Goal: Task Accomplishment & Management: Use online tool/utility

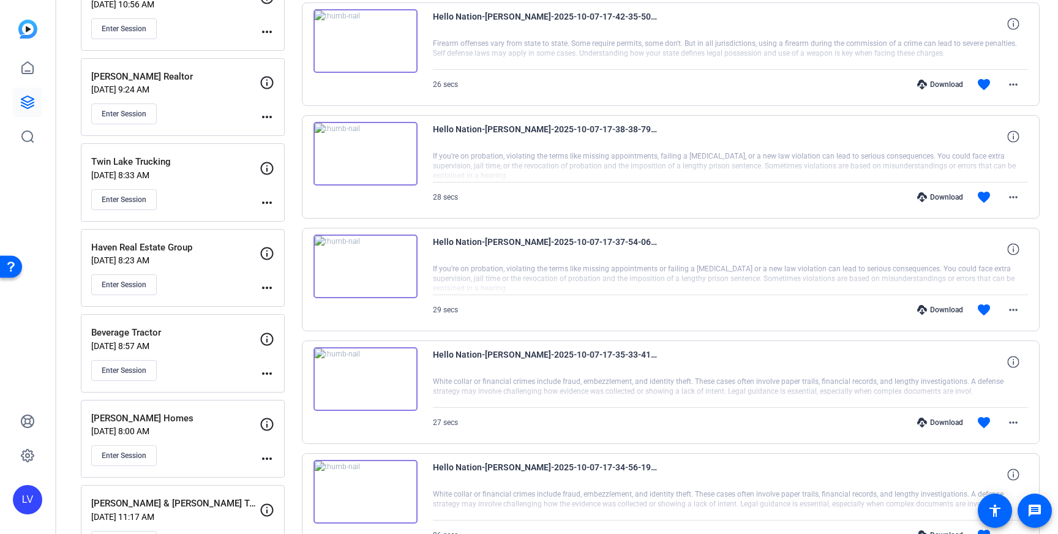
scroll to position [738, 0]
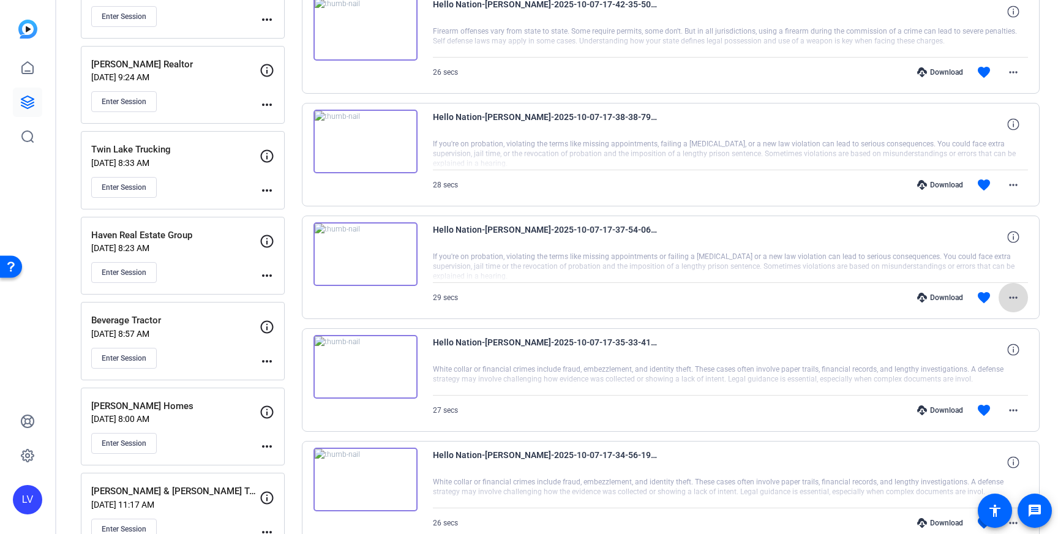
click at [1013, 303] on mat-icon "more_horiz" at bounding box center [1013, 297] width 15 height 15
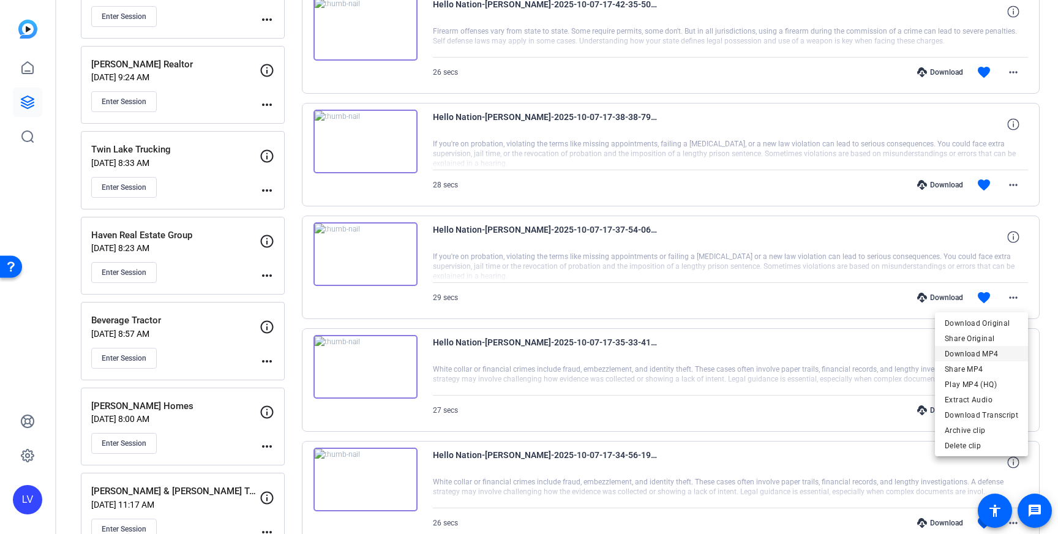
click at [985, 354] on span "Download MP4" at bounding box center [981, 354] width 73 height 15
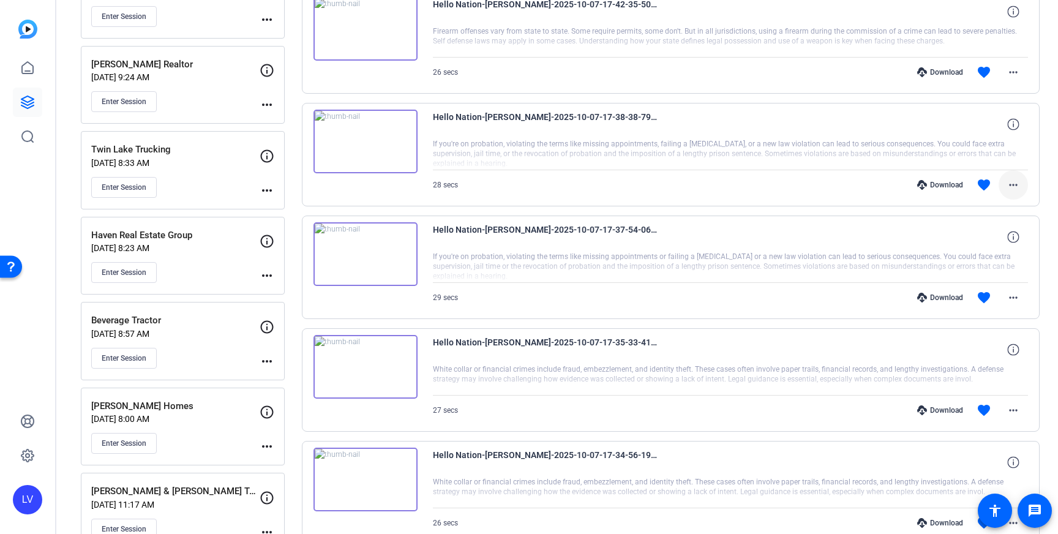
click at [1014, 184] on mat-icon "more_horiz" at bounding box center [1013, 185] width 15 height 15
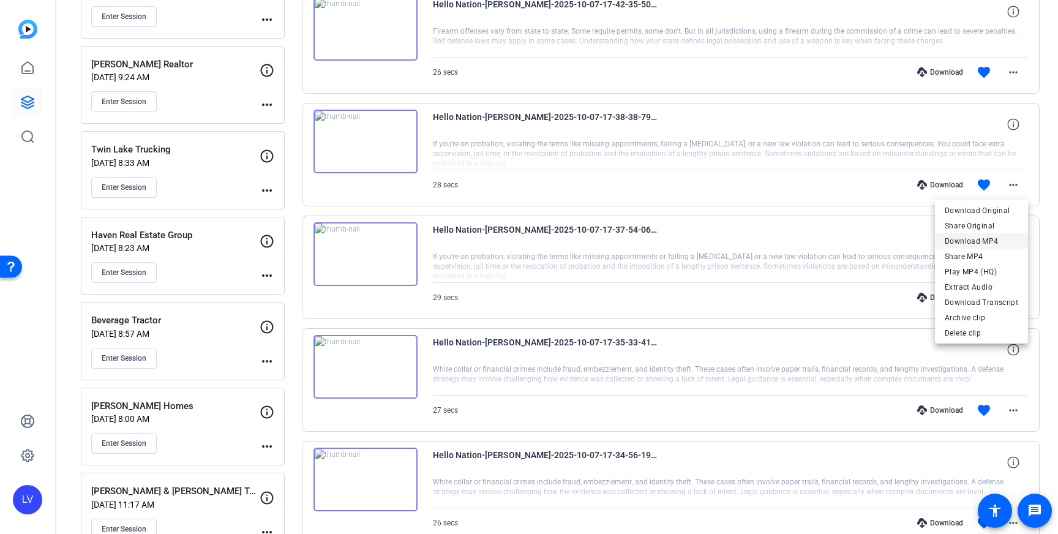
click at [994, 238] on span "Download MP4" at bounding box center [981, 241] width 73 height 15
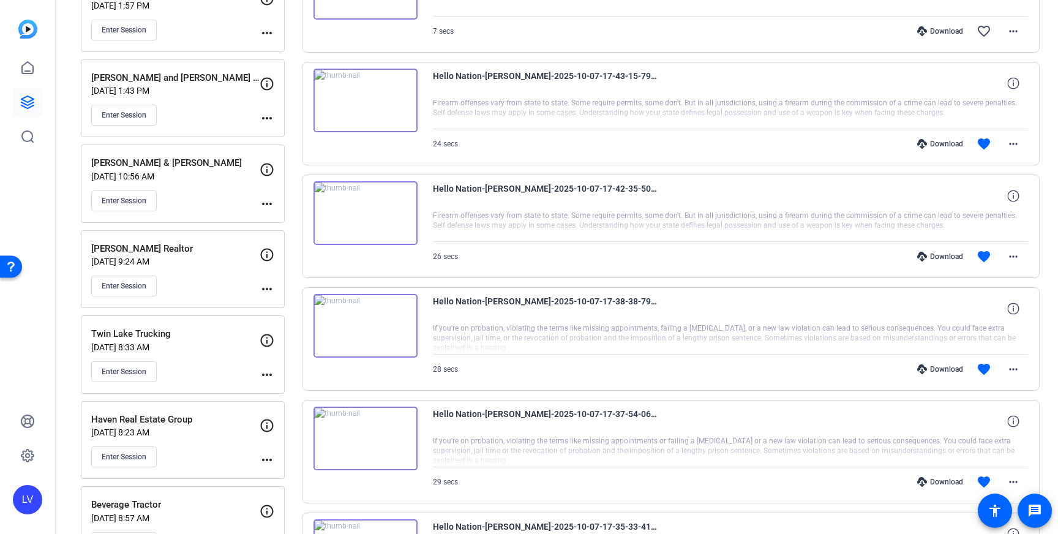
scroll to position [555, 0]
click at [1012, 262] on mat-icon "more_horiz" at bounding box center [1013, 255] width 15 height 15
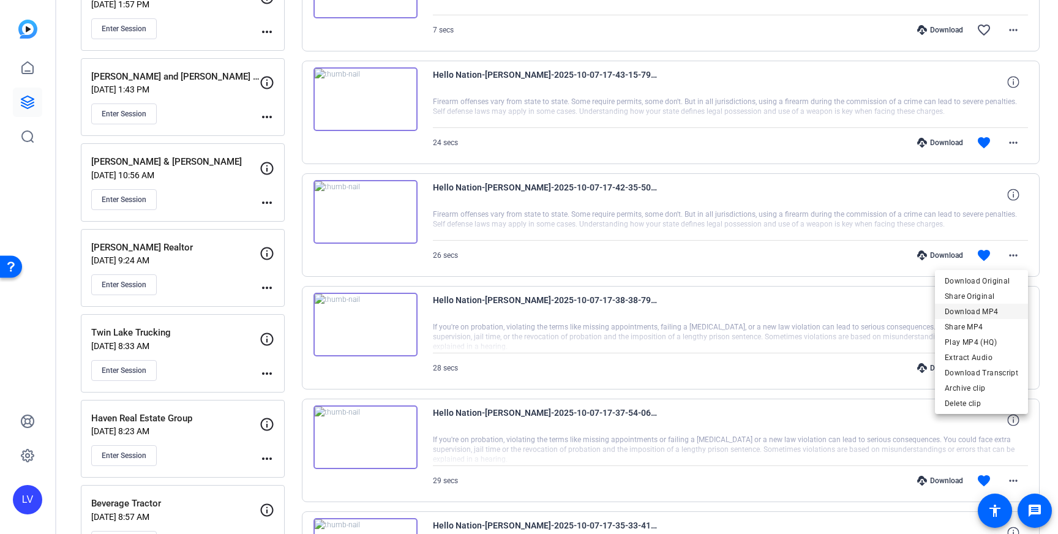
click at [991, 309] on span "Download MP4" at bounding box center [981, 311] width 73 height 15
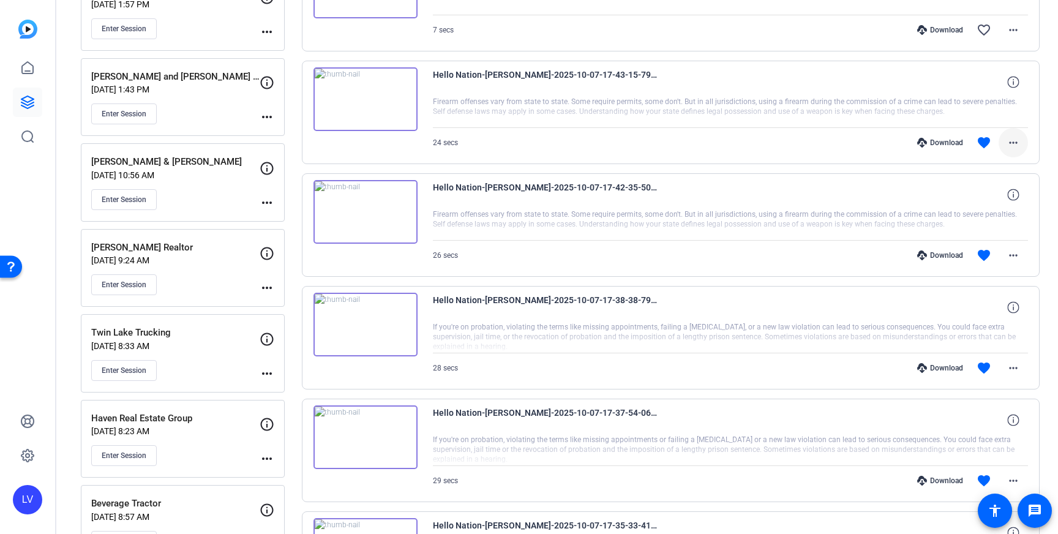
click at [1013, 143] on mat-icon "more_horiz" at bounding box center [1013, 142] width 15 height 15
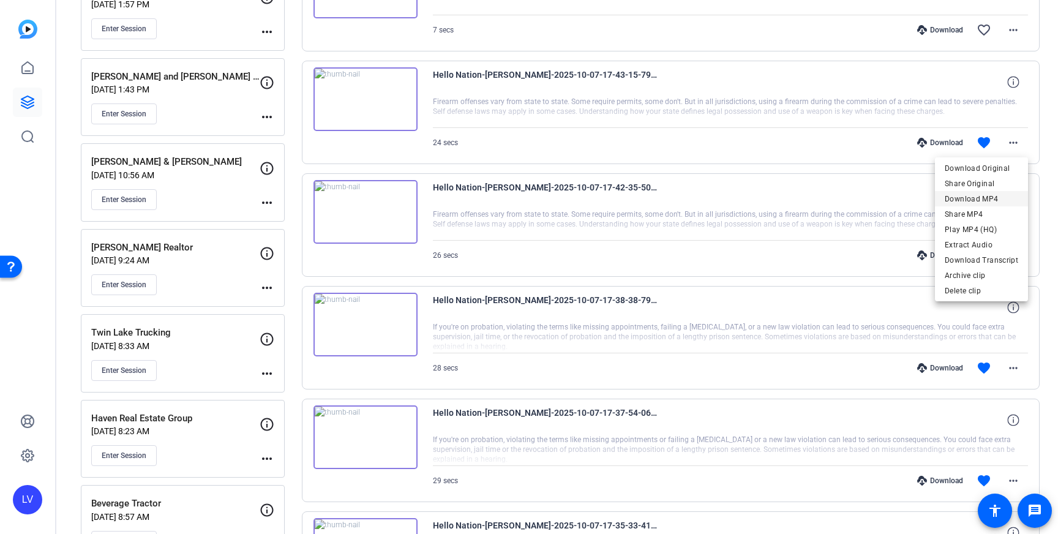
click at [989, 197] on span "Download MP4" at bounding box center [981, 199] width 73 height 15
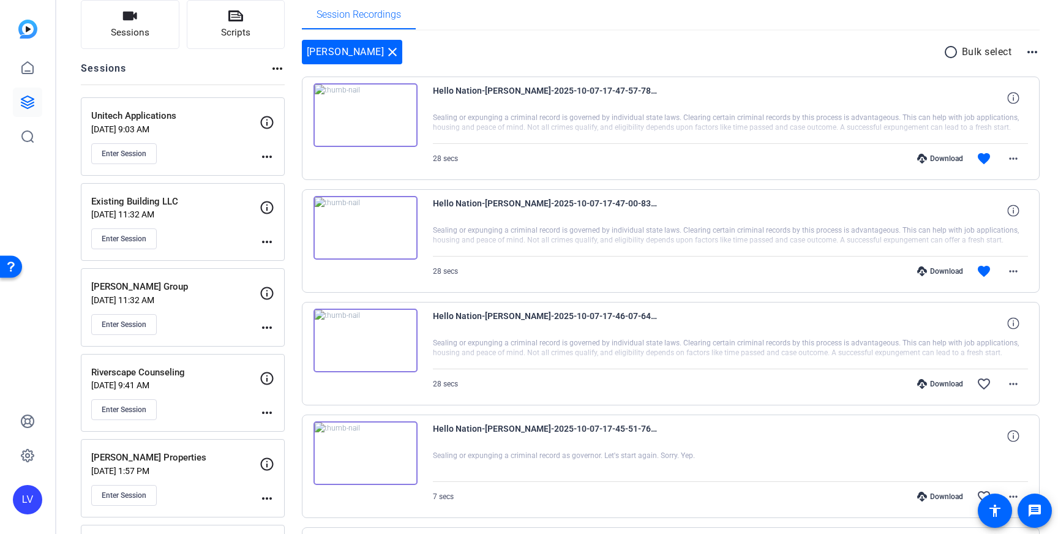
scroll to position [90, 0]
click at [1018, 263] on mat-icon "more_horiz" at bounding box center [1013, 270] width 15 height 15
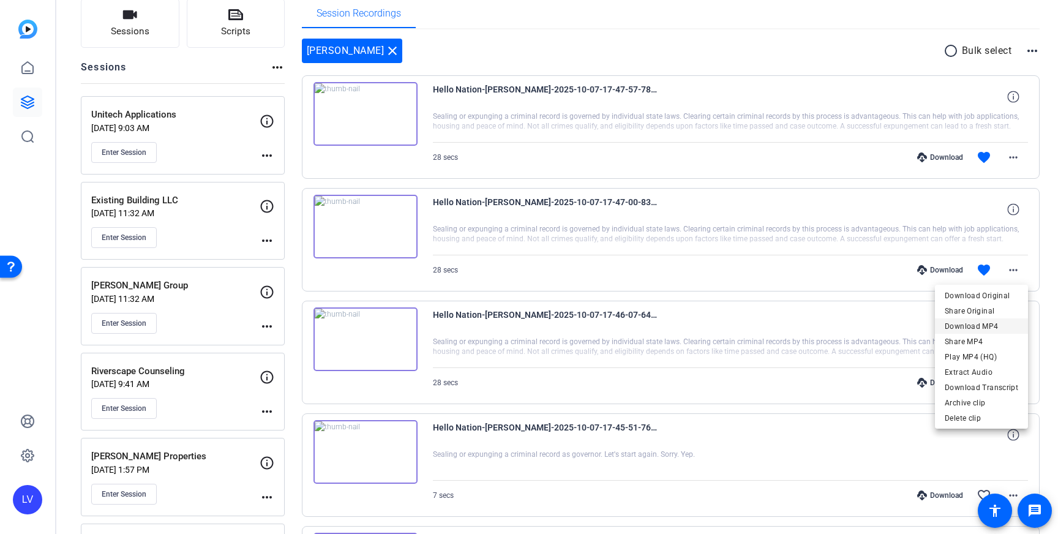
click at [997, 328] on span "Download MP4" at bounding box center [981, 326] width 73 height 15
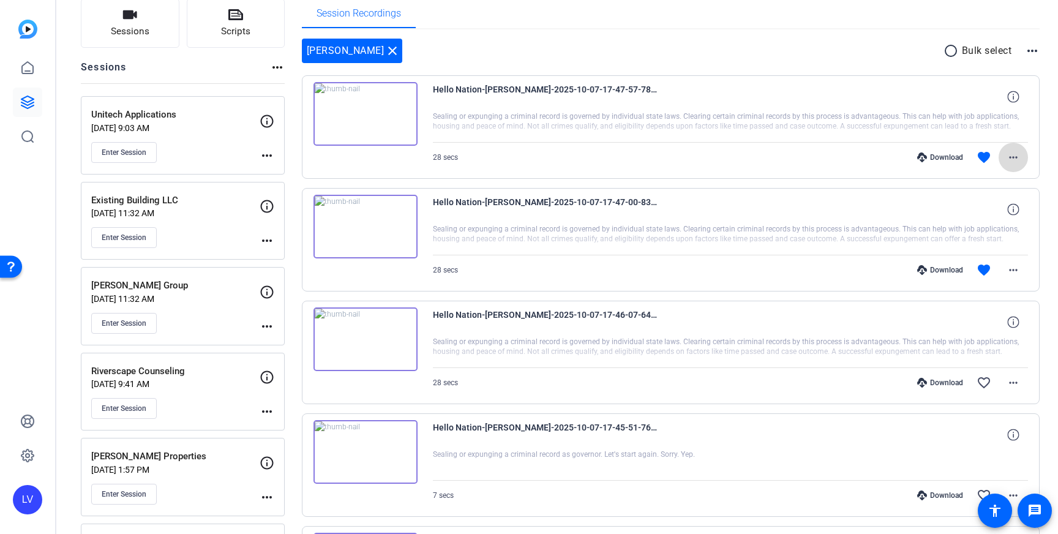
click at [1018, 152] on mat-icon "more_horiz" at bounding box center [1013, 157] width 15 height 15
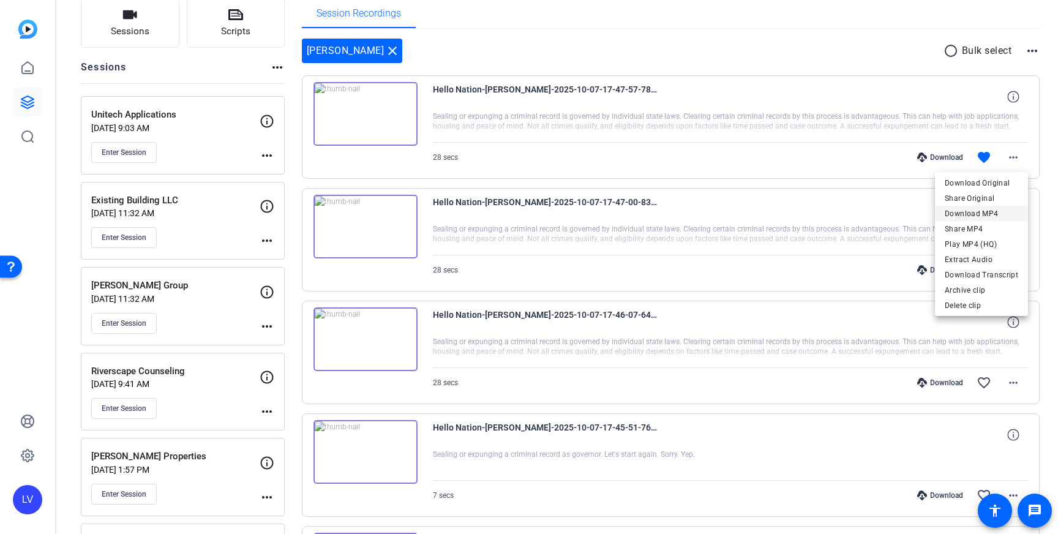
click at [996, 212] on span "Download MP4" at bounding box center [981, 213] width 73 height 15
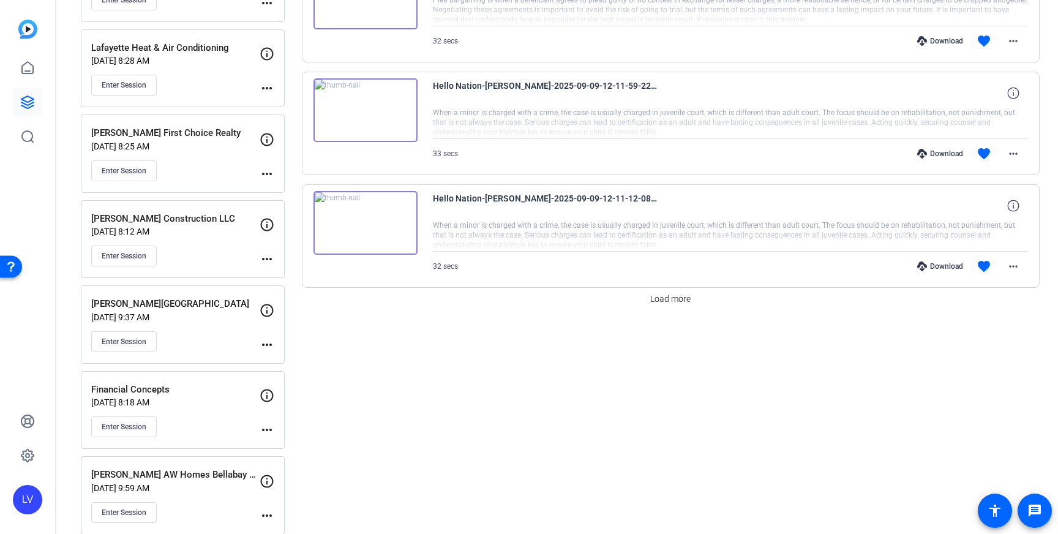
scroll to position [2122, 0]
click at [663, 298] on span "Load more" at bounding box center [670, 298] width 40 height 13
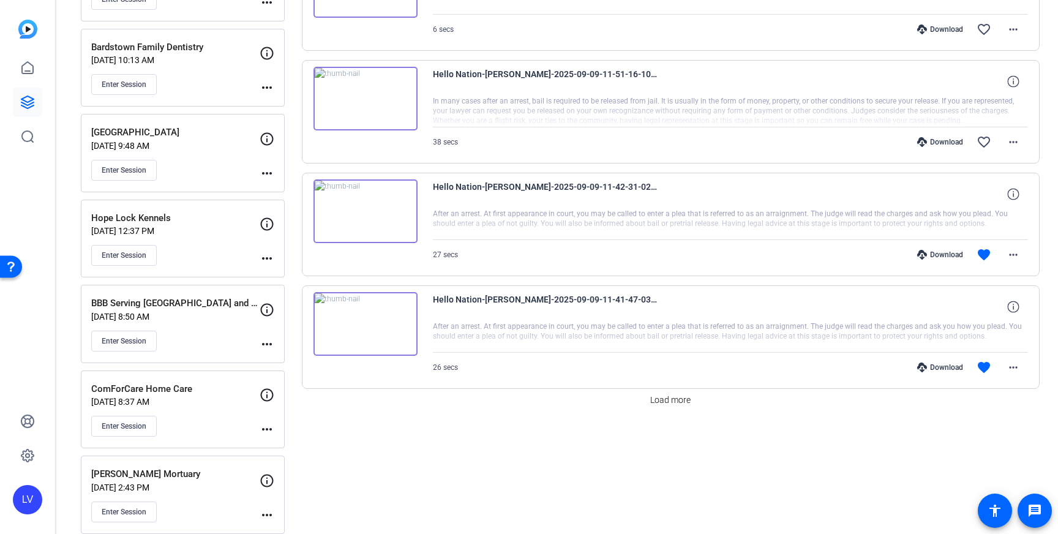
scroll to position [3281, 0]
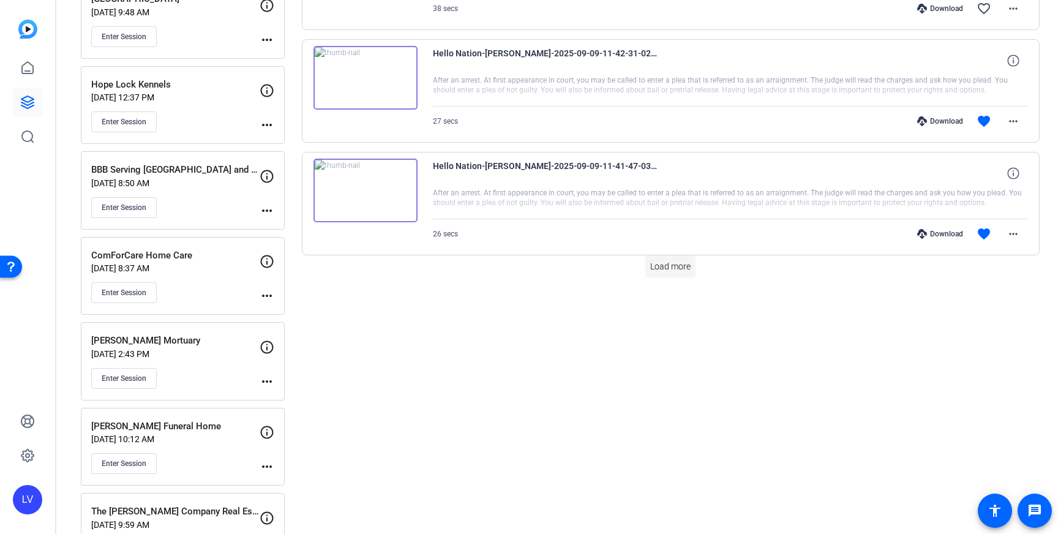
click at [670, 259] on span at bounding box center [670, 266] width 50 height 29
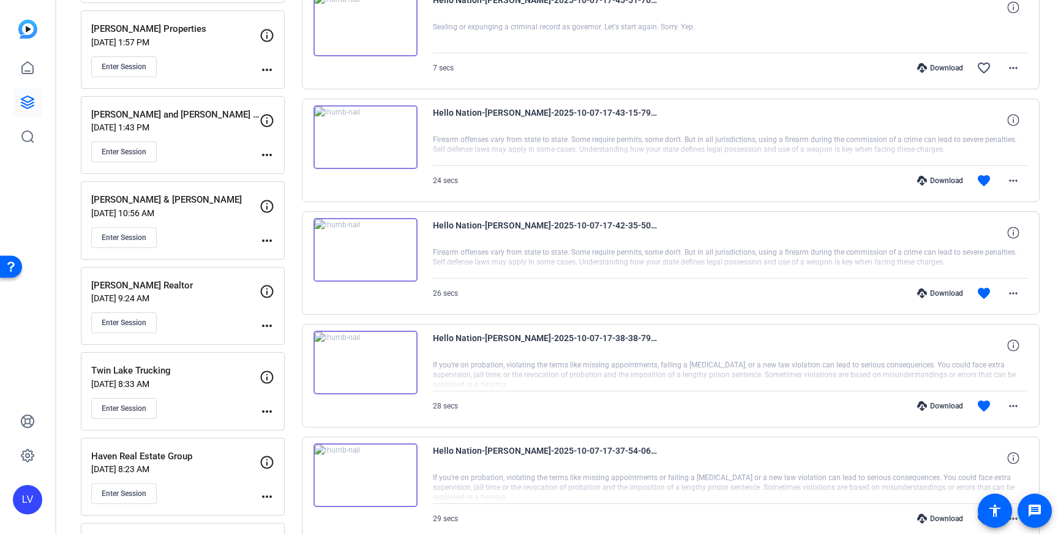
scroll to position [0, 0]
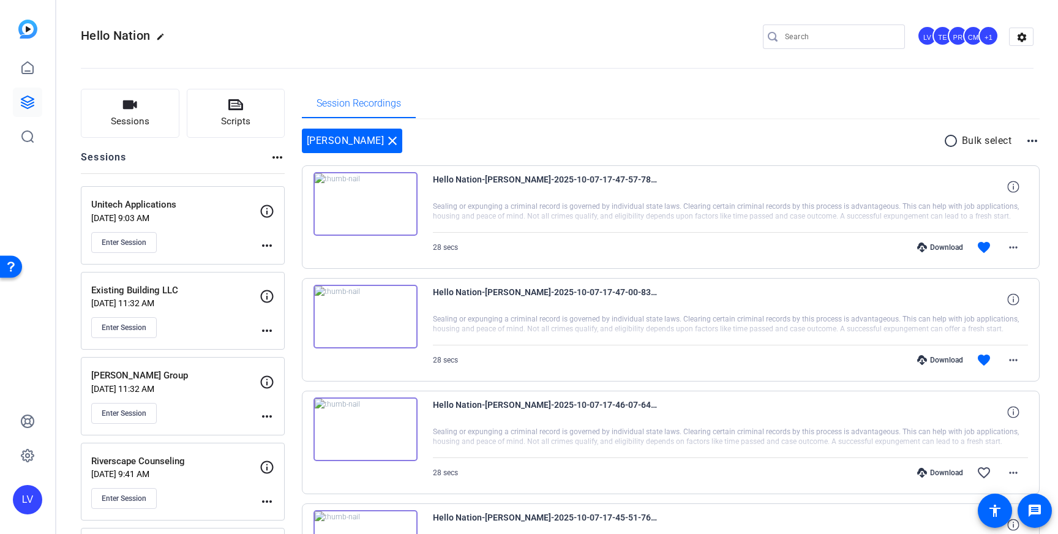
click at [198, 203] on p "Unitech Applications" at bounding box center [175, 205] width 168 height 14
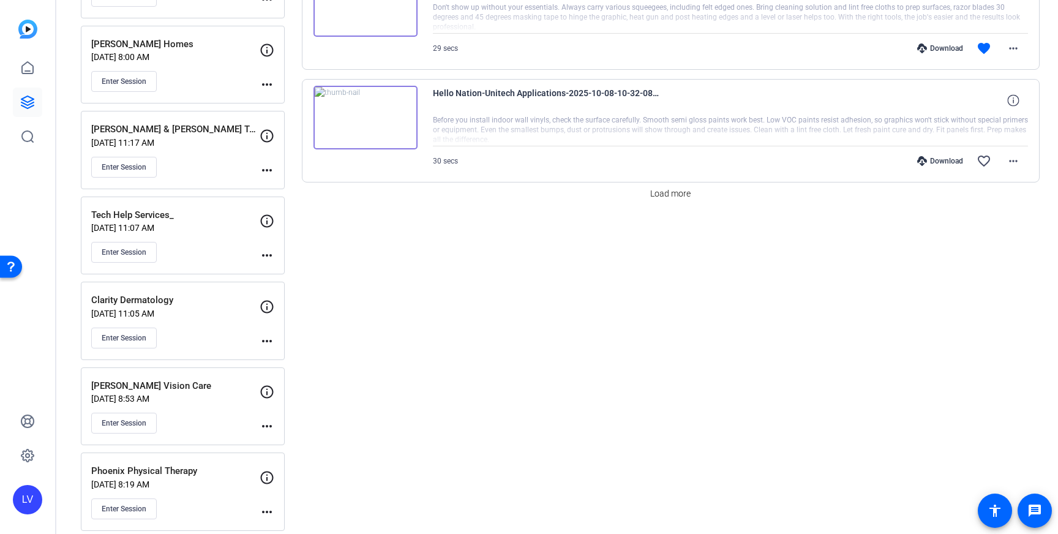
scroll to position [1086, 0]
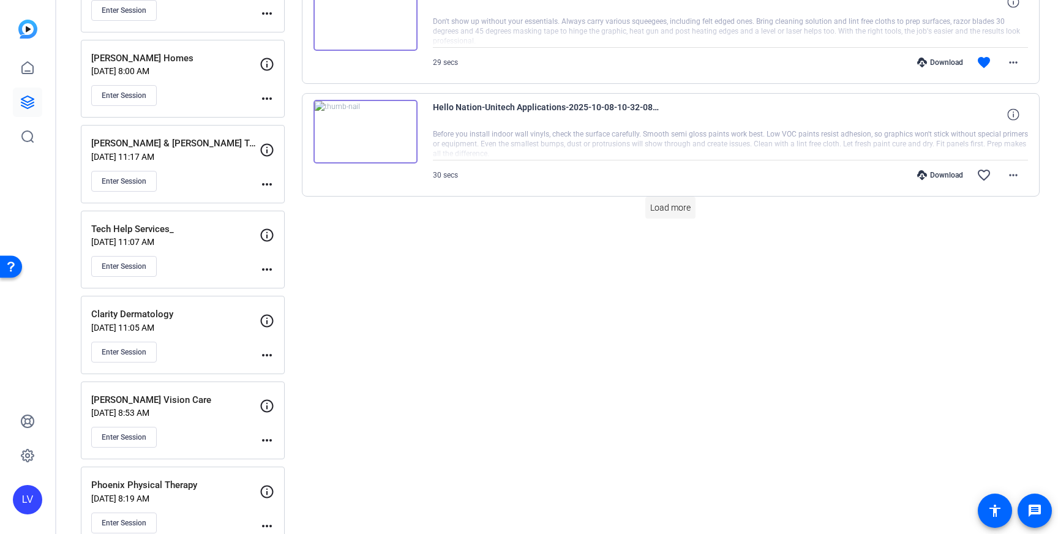
click at [670, 212] on span "Load more" at bounding box center [670, 207] width 40 height 13
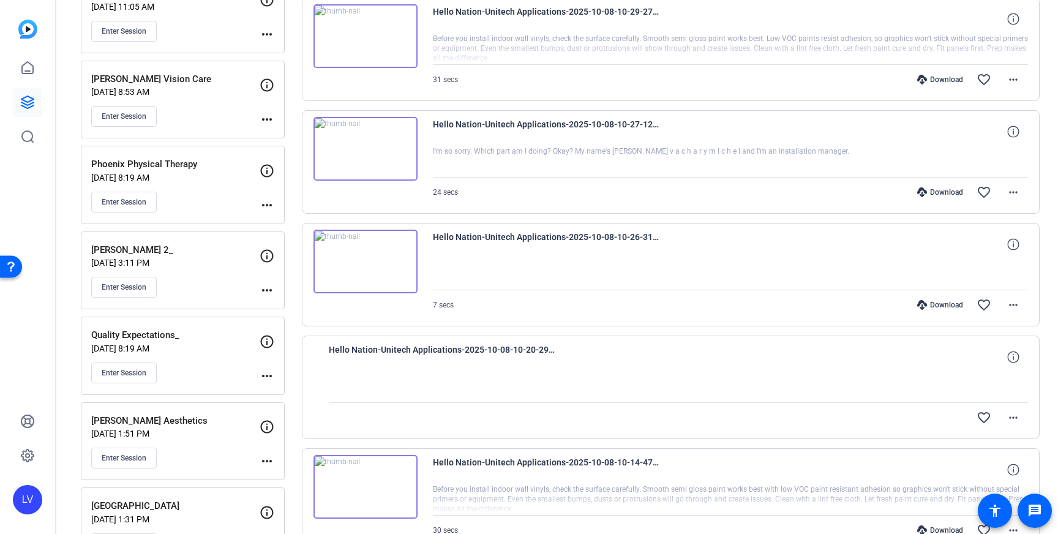
scroll to position [1402, 0]
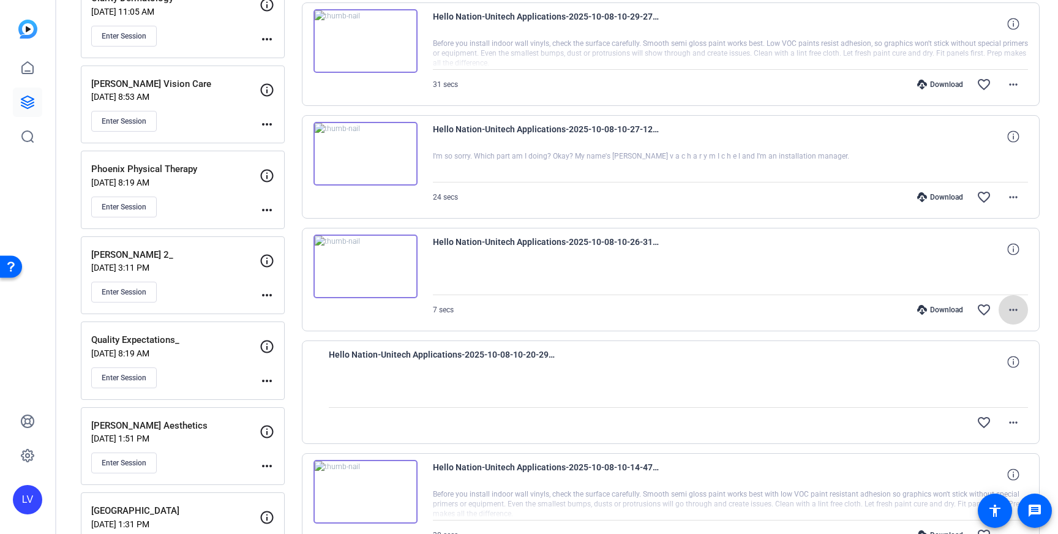
click at [1005, 306] on span at bounding box center [1013, 309] width 29 height 29
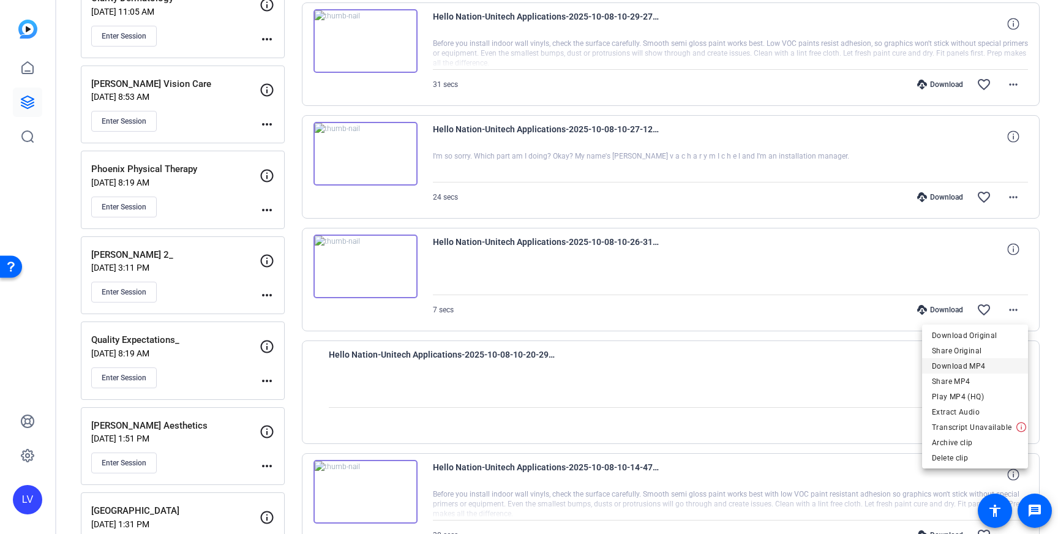
click at [991, 364] on span "Download MP4" at bounding box center [975, 366] width 86 height 15
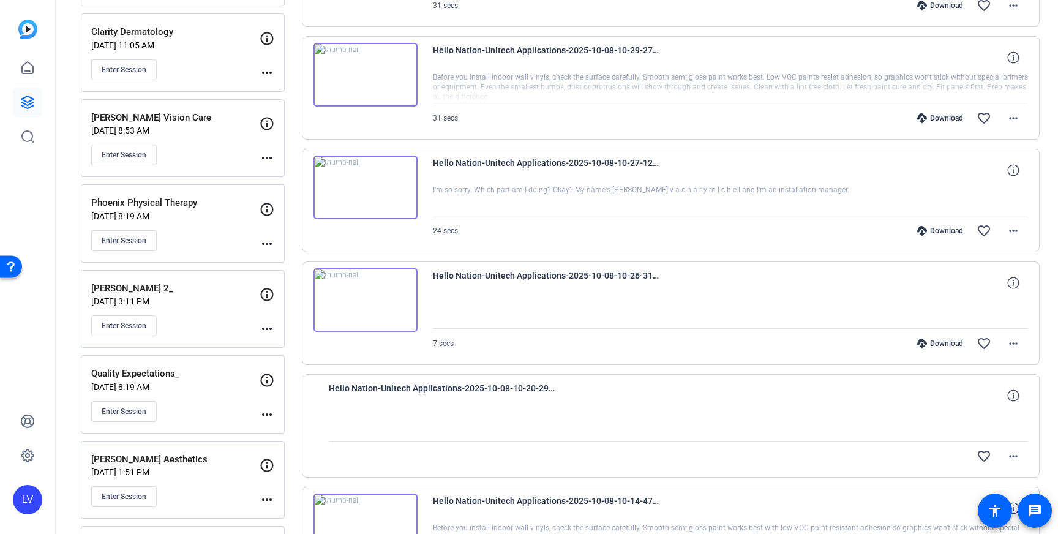
scroll to position [1350, 0]
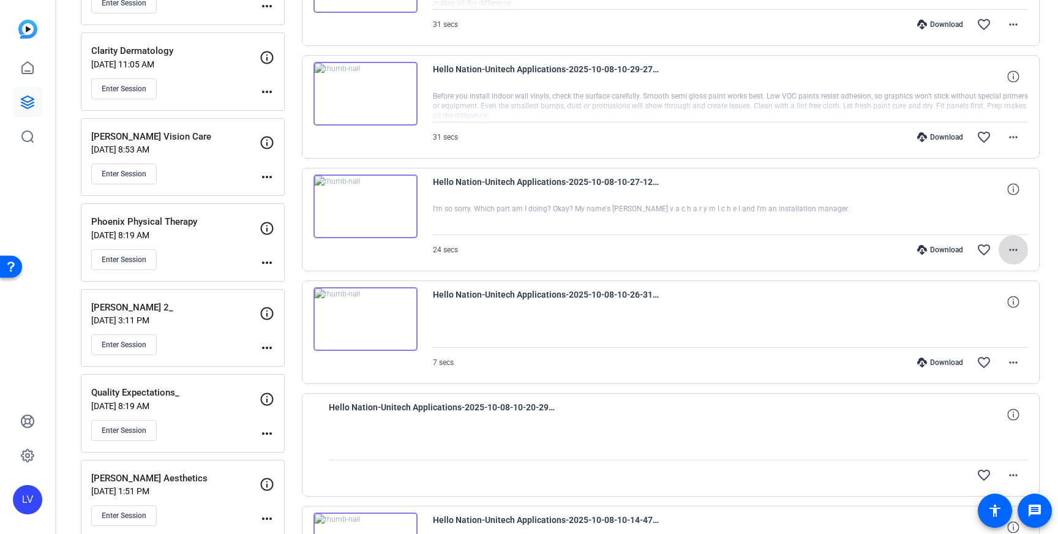
click at [1012, 255] on mat-icon "more_horiz" at bounding box center [1013, 249] width 15 height 15
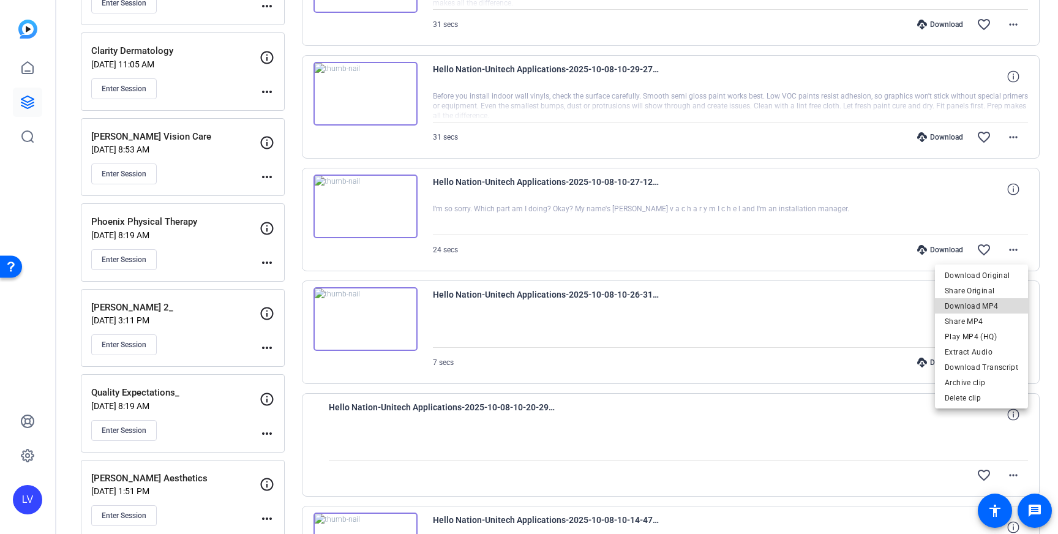
click at [986, 304] on span "Download MP4" at bounding box center [981, 306] width 73 height 15
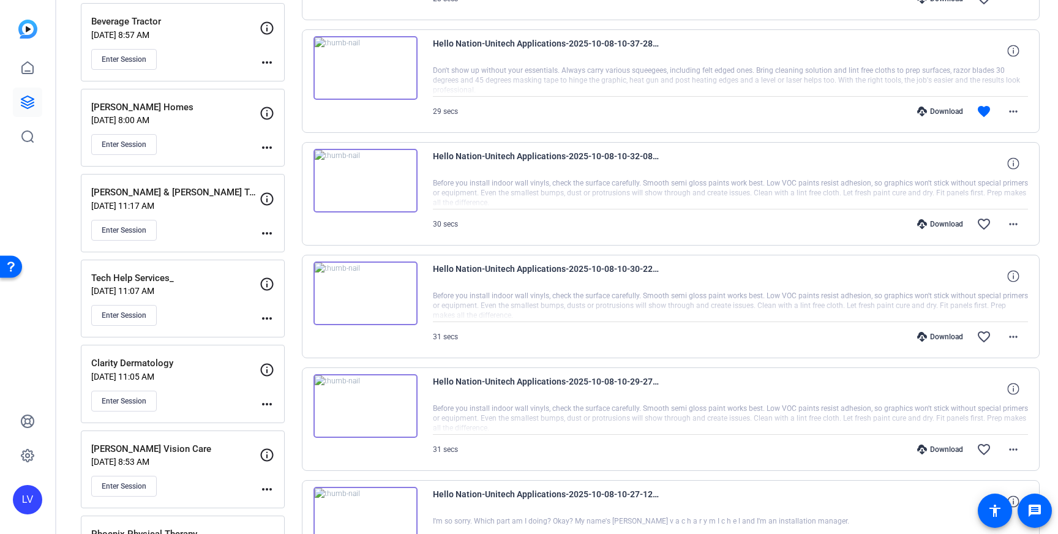
scroll to position [1034, 0]
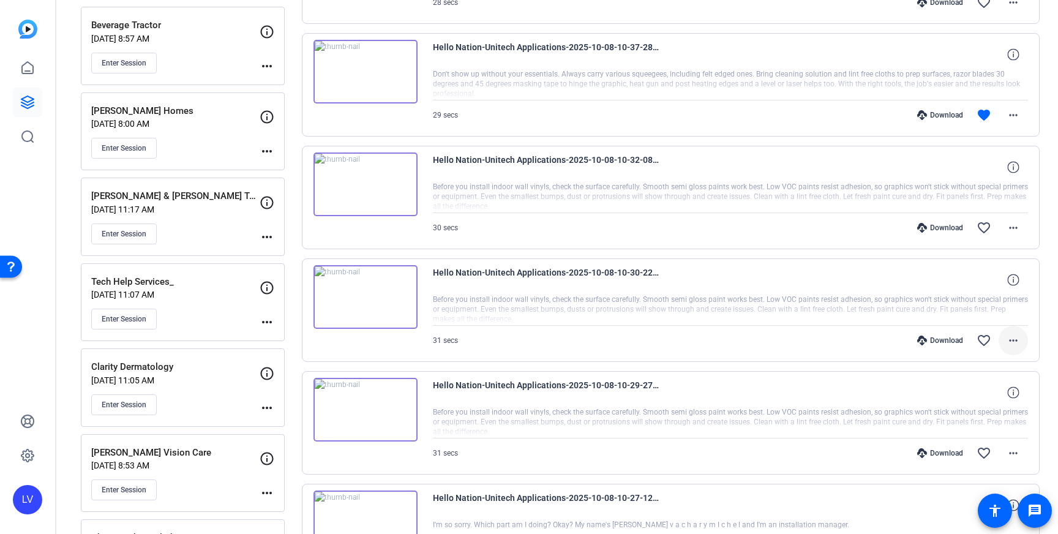
click at [1020, 338] on mat-icon "more_horiz" at bounding box center [1013, 340] width 15 height 15
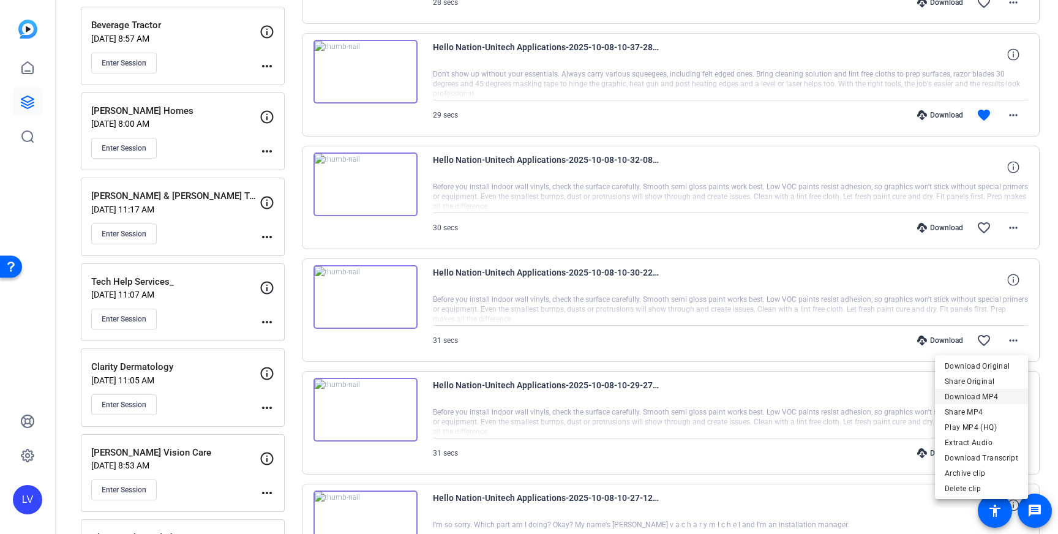
click at [993, 395] on span "Download MP4" at bounding box center [981, 396] width 73 height 15
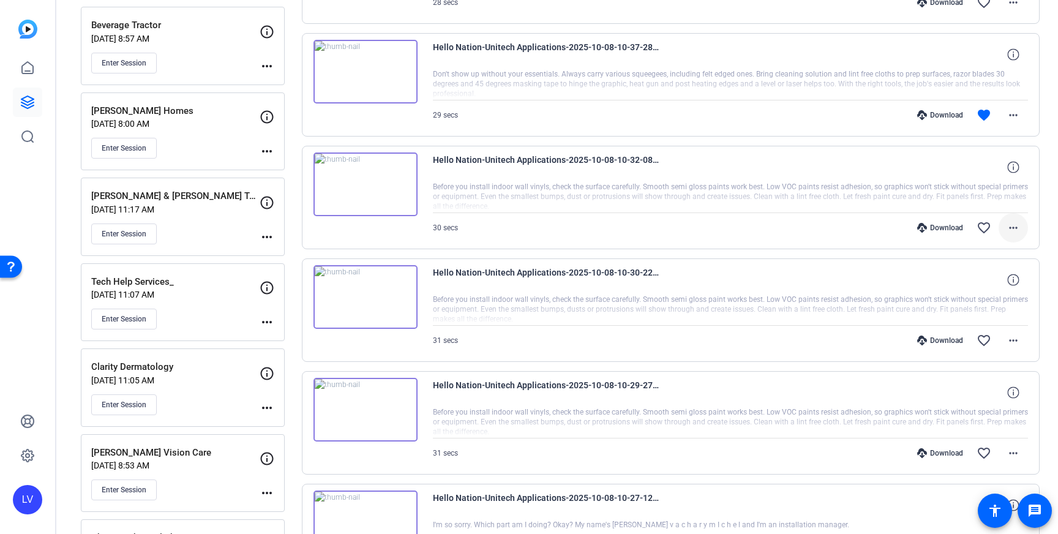
click at [1021, 227] on span at bounding box center [1013, 227] width 29 height 29
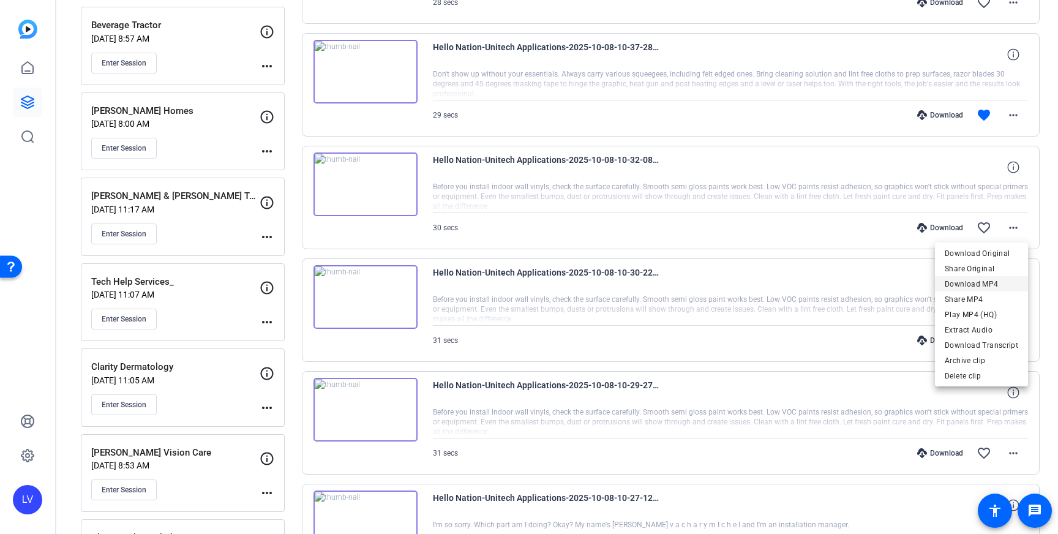
click at [1003, 287] on span "Download MP4" at bounding box center [981, 284] width 73 height 15
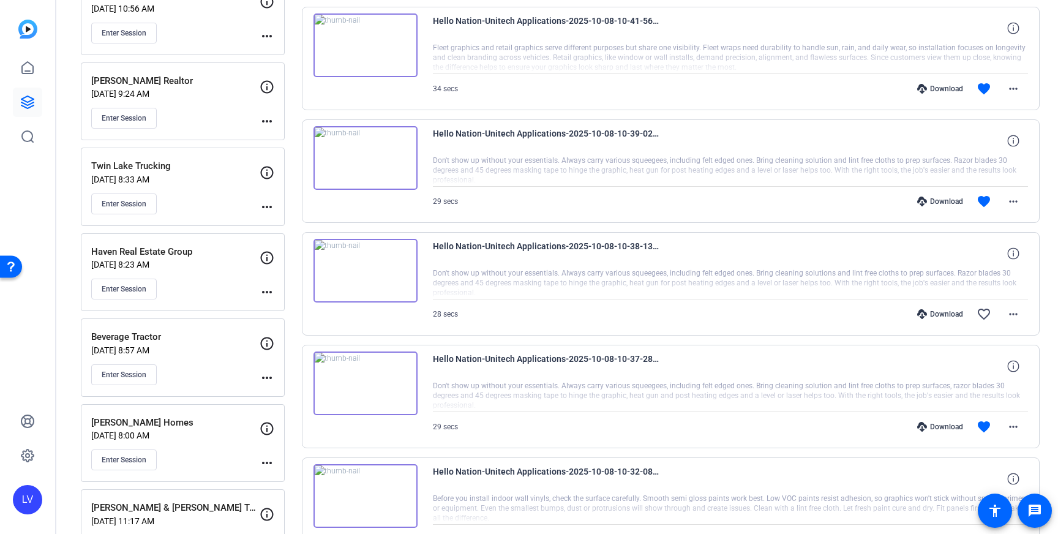
scroll to position [723, 0]
click at [1009, 424] on mat-icon "more_horiz" at bounding box center [1013, 425] width 15 height 15
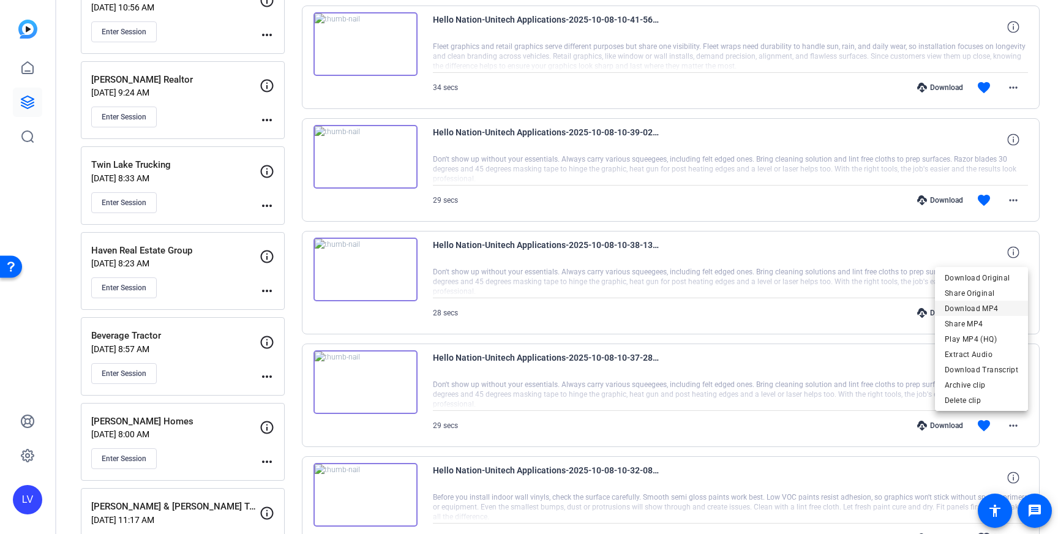
click at [982, 310] on span "Download MP4" at bounding box center [981, 308] width 73 height 15
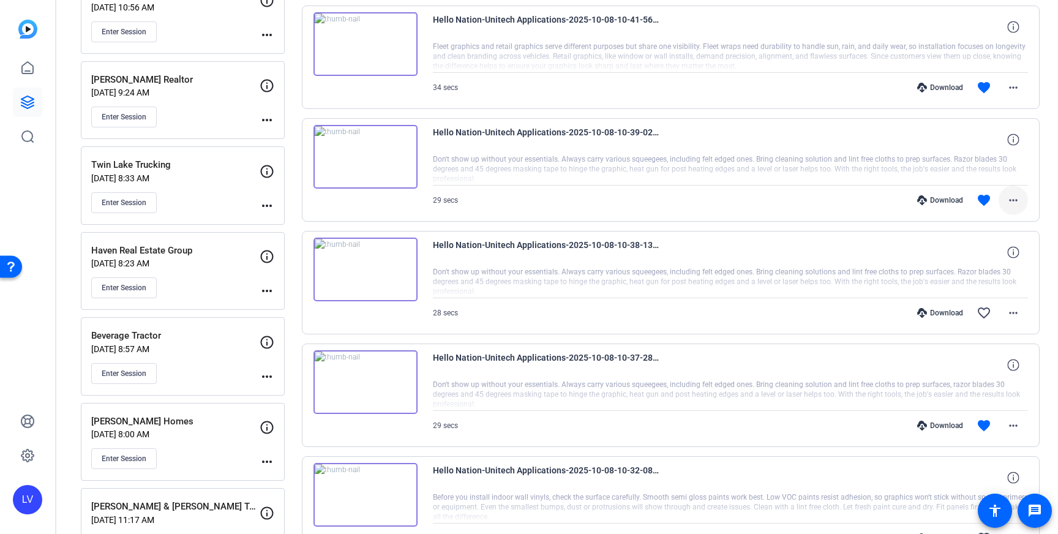
click at [1016, 195] on mat-icon "more_horiz" at bounding box center [1013, 200] width 15 height 15
click at [998, 251] on span "Download MP4" at bounding box center [981, 256] width 73 height 15
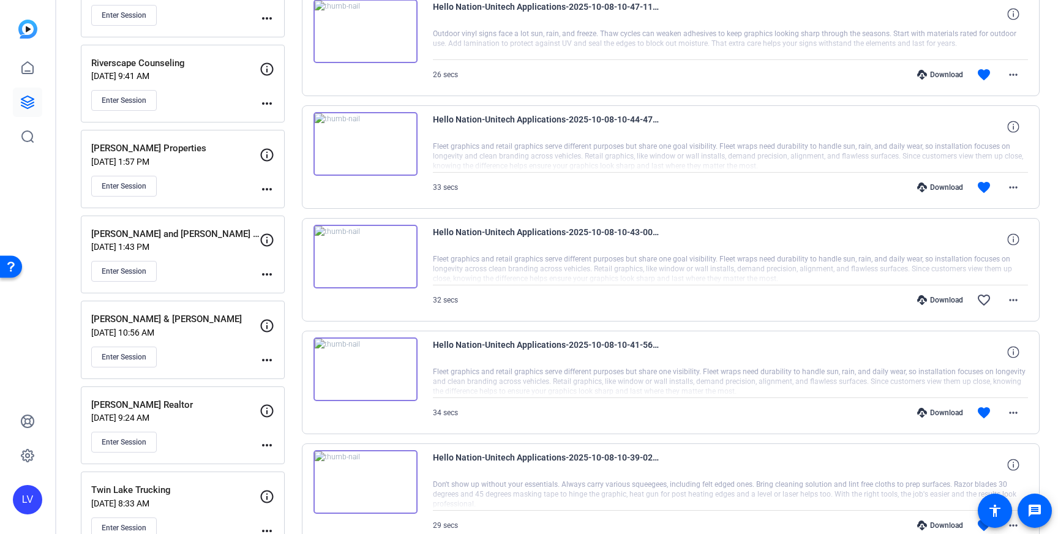
scroll to position [407, 0]
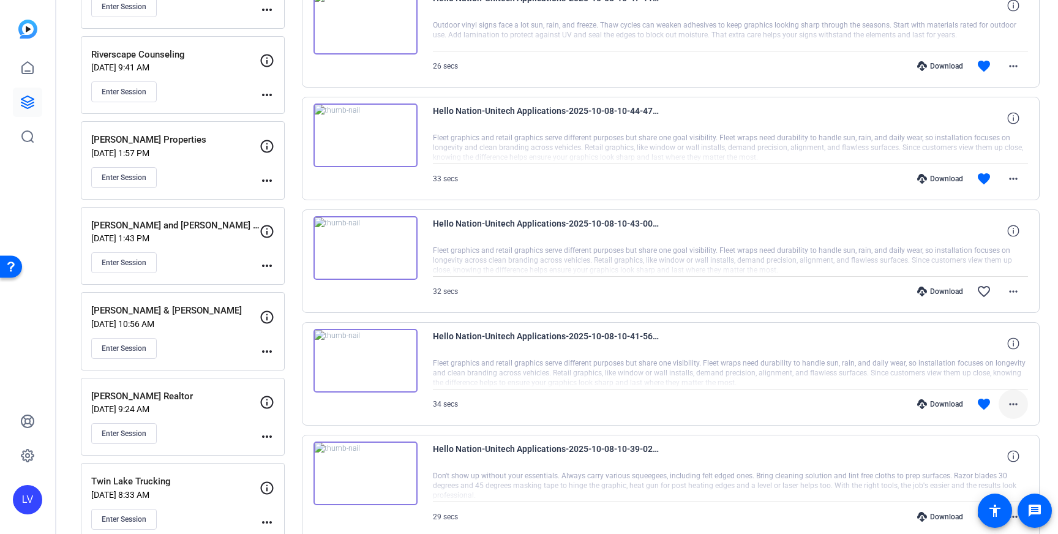
click at [1019, 398] on mat-icon "more_horiz" at bounding box center [1013, 404] width 15 height 15
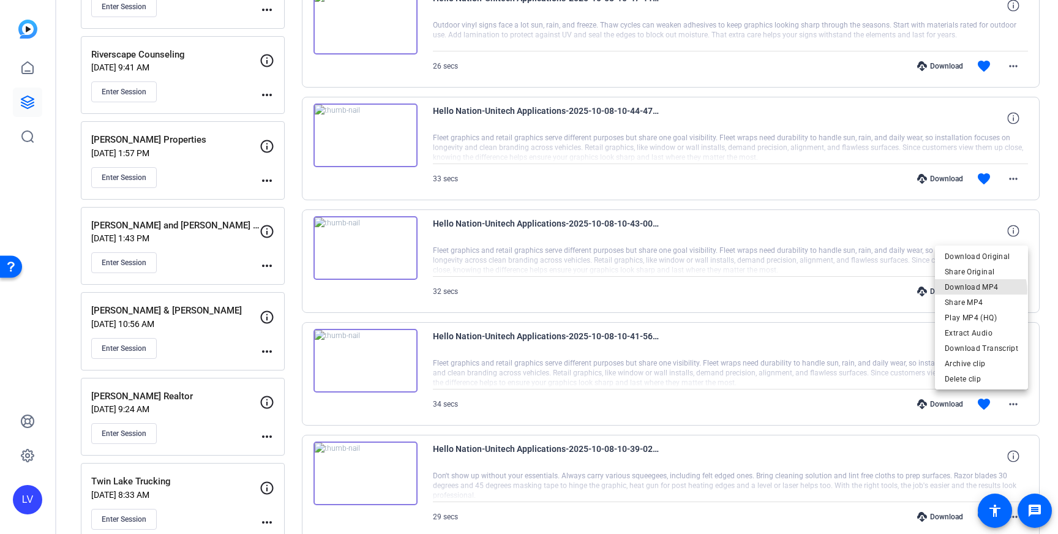
click at [977, 291] on span "Download MP4" at bounding box center [981, 287] width 73 height 15
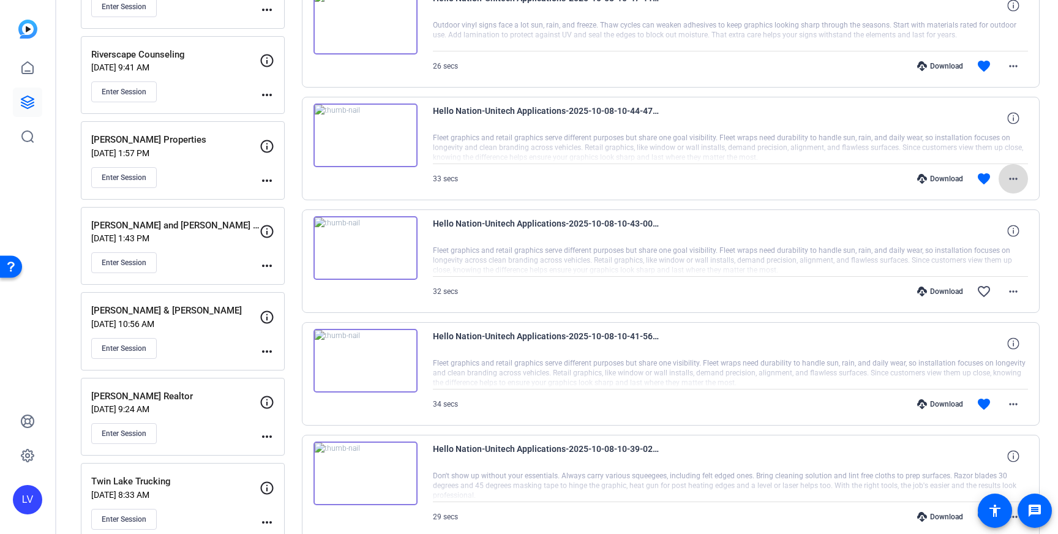
click at [1014, 182] on mat-icon "more_horiz" at bounding box center [1013, 178] width 15 height 15
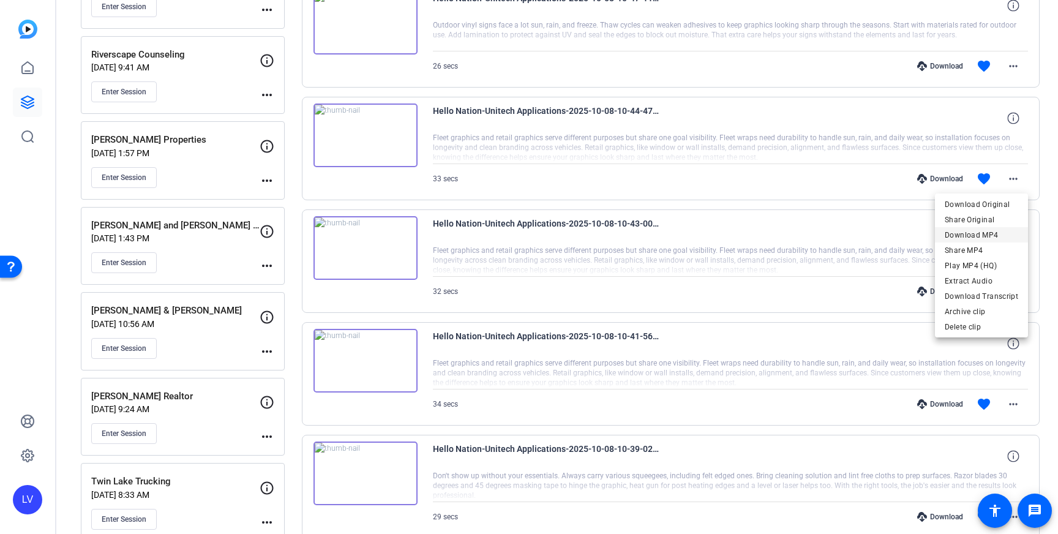
click at [1002, 233] on span "Download MP4" at bounding box center [981, 235] width 73 height 15
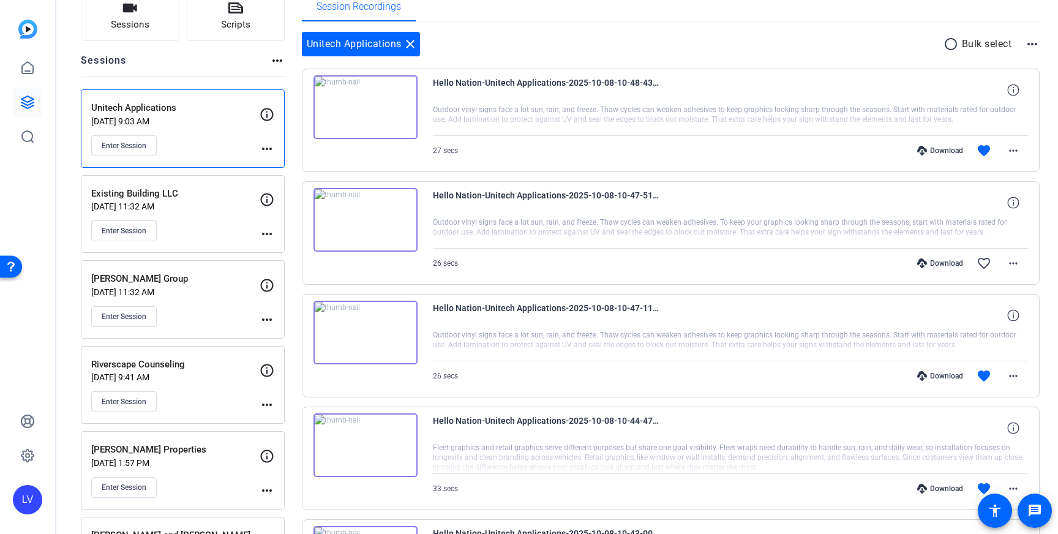
scroll to position [98, 0]
click at [1016, 373] on mat-icon "more_horiz" at bounding box center [1013, 374] width 15 height 15
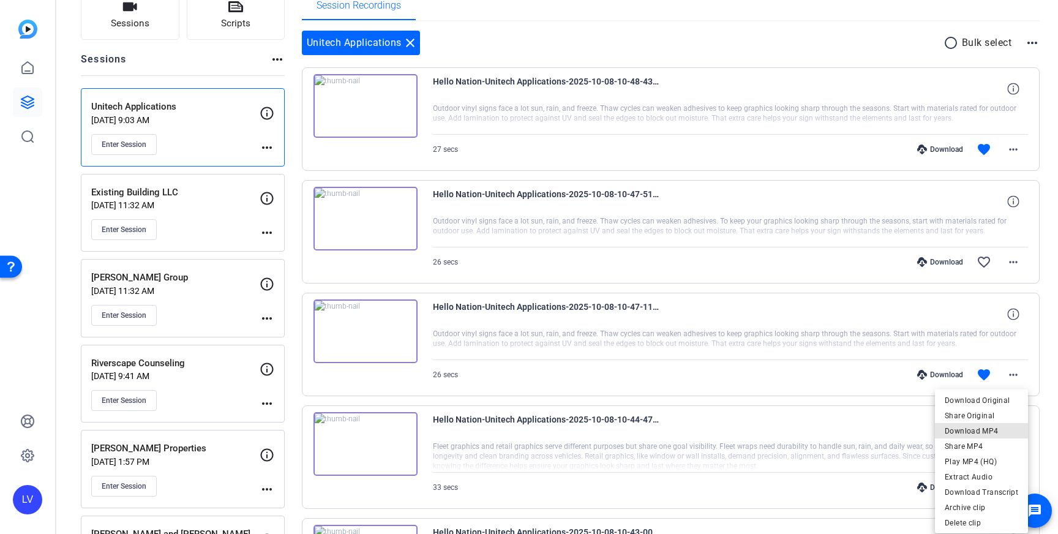
drag, startPoint x: 995, startPoint y: 427, endPoint x: 997, endPoint y: 383, distance: 43.5
click at [995, 427] on span "Download MP4" at bounding box center [981, 431] width 73 height 15
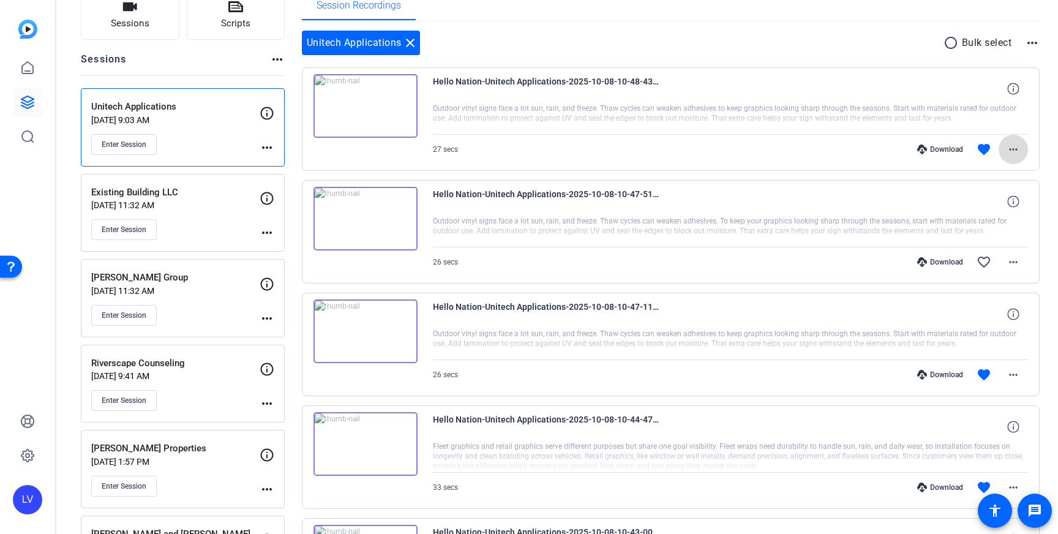
click at [1012, 155] on mat-icon "more_horiz" at bounding box center [1013, 149] width 15 height 15
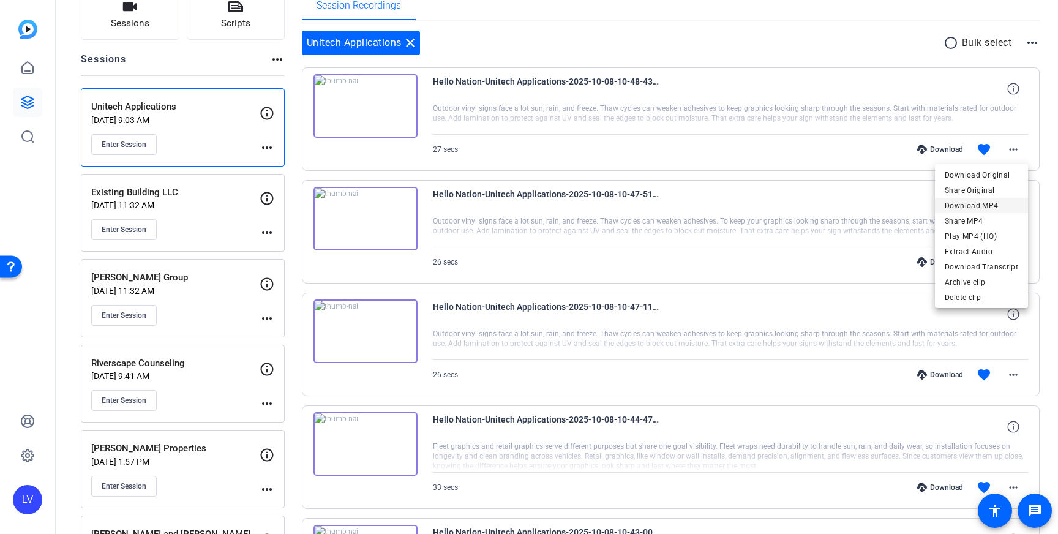
click at [1002, 205] on span "Download MP4" at bounding box center [981, 205] width 73 height 15
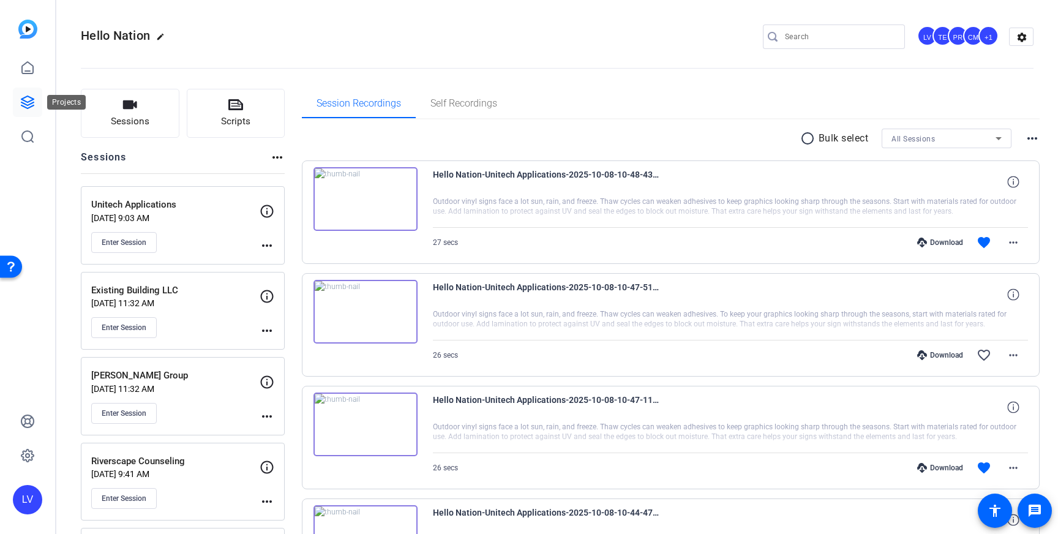
click at [23, 102] on icon at bounding box center [27, 102] width 15 height 15
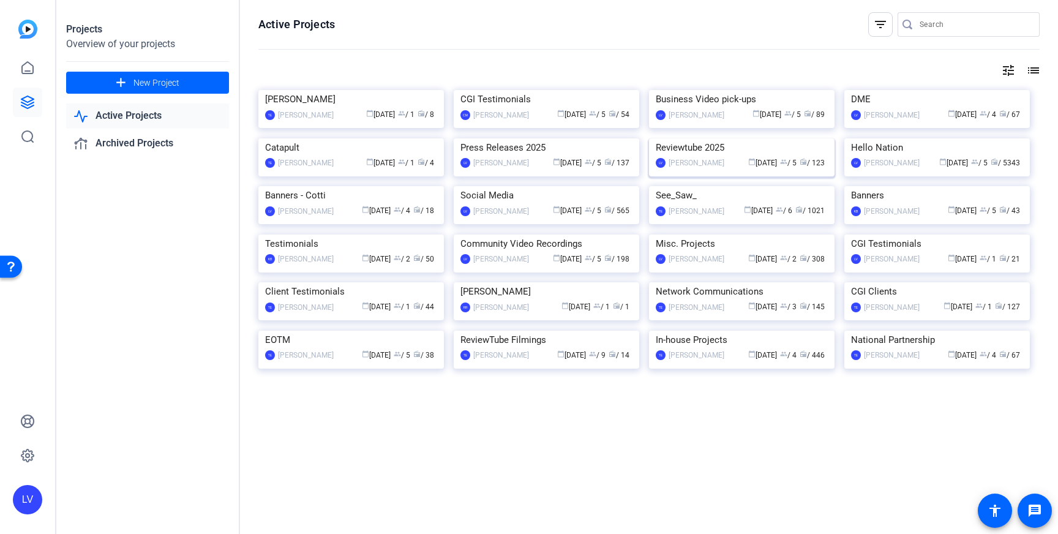
click at [675, 138] on img at bounding box center [742, 138] width 186 height 0
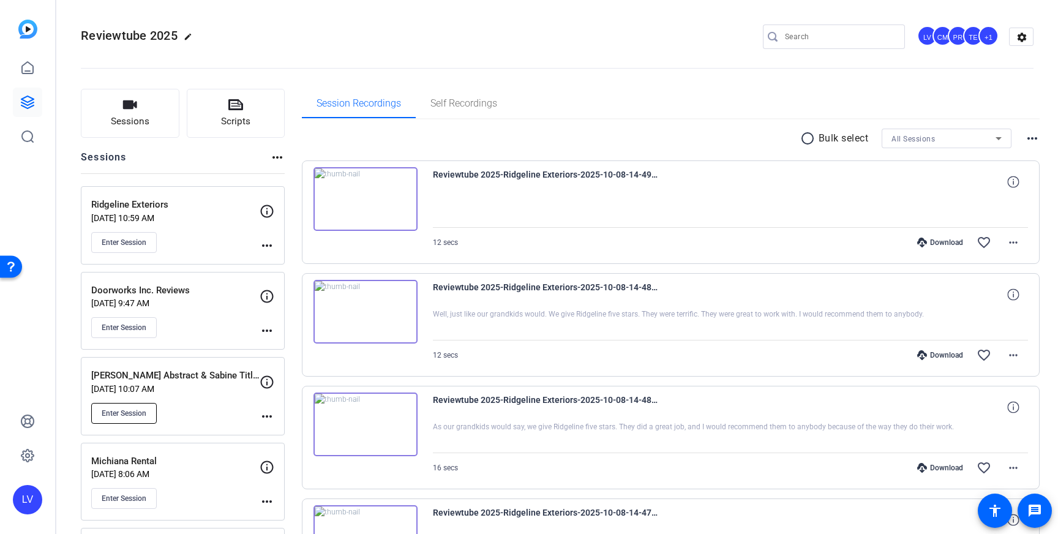
scroll to position [3, 0]
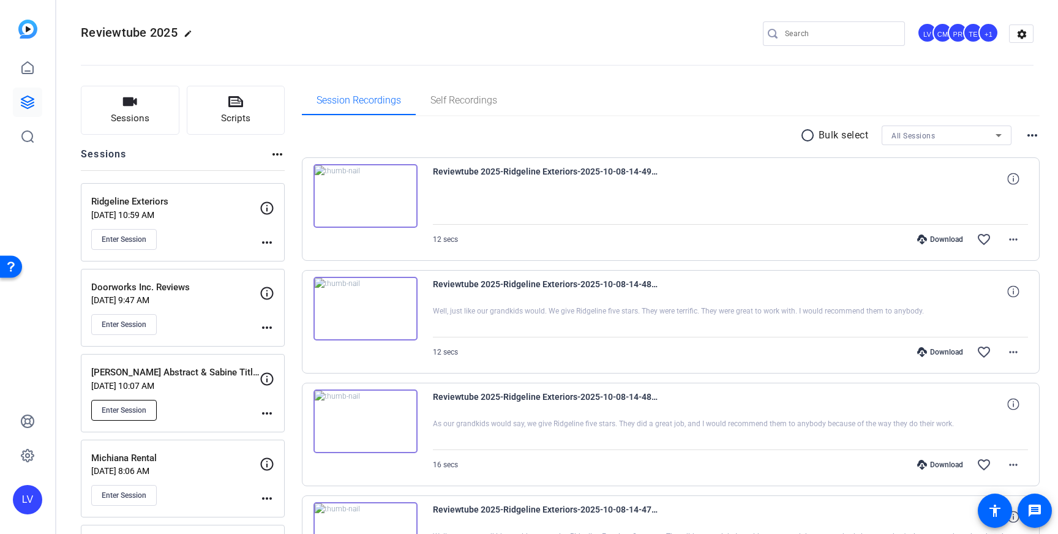
click at [103, 419] on button "Enter Session" at bounding box center [124, 410] width 66 height 21
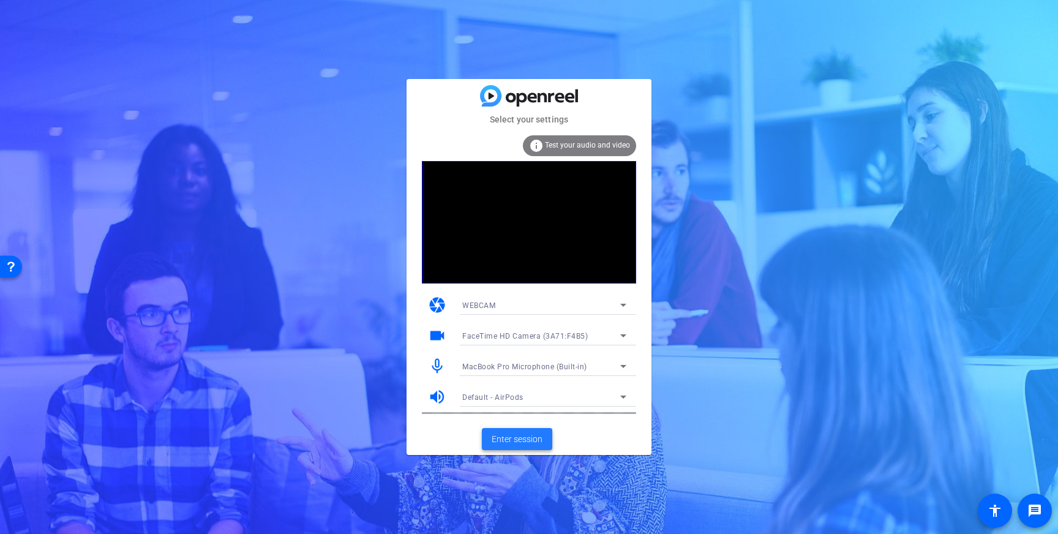
click at [505, 440] on span "Enter session" at bounding box center [517, 439] width 51 height 13
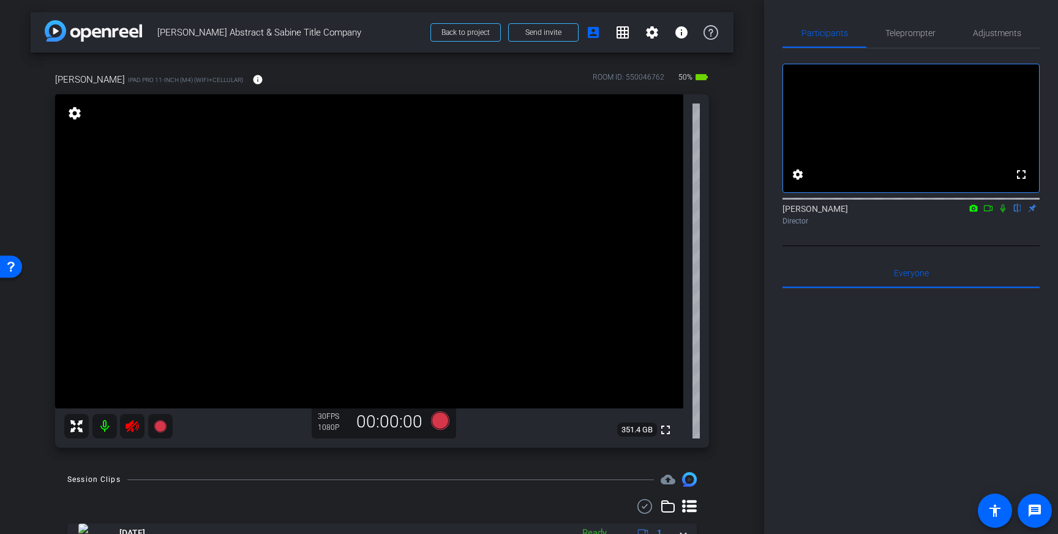
click at [127, 428] on icon at bounding box center [132, 426] width 13 height 12
click at [996, 36] on span "Adjustments" at bounding box center [997, 33] width 48 height 9
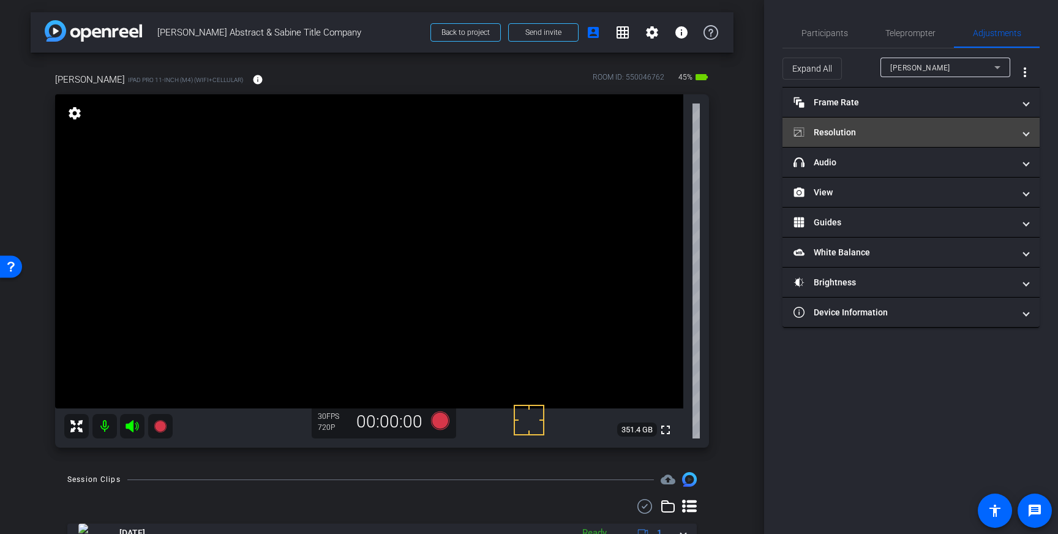
click at [941, 132] on mat-panel-title "Resolution" at bounding box center [904, 132] width 220 height 13
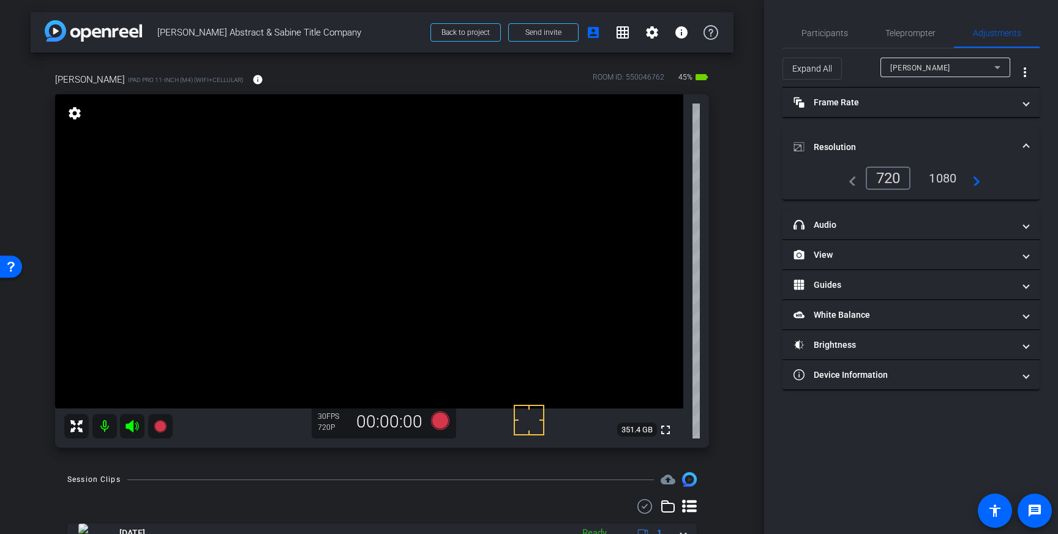
drag, startPoint x: 944, startPoint y: 173, endPoint x: 958, endPoint y: 169, distance: 14.7
click at [944, 173] on div "1080" at bounding box center [943, 178] width 46 height 21
click at [1026, 138] on mat-expansion-panel-header "Resolution" at bounding box center [911, 146] width 257 height 39
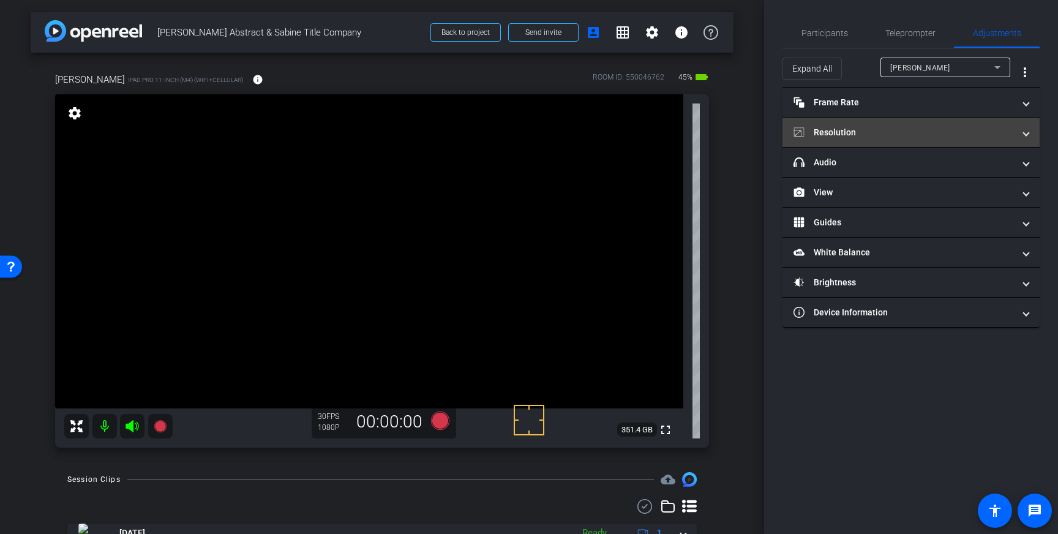
click at [922, 129] on mat-panel-title "Resolution" at bounding box center [904, 132] width 220 height 13
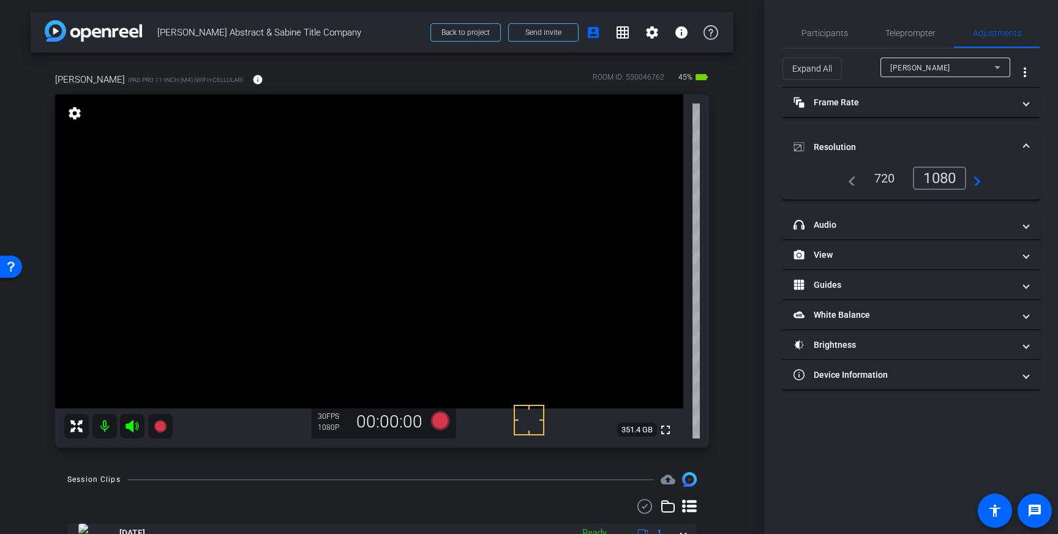
click at [1022, 143] on span "Resolution" at bounding box center [909, 147] width 230 height 13
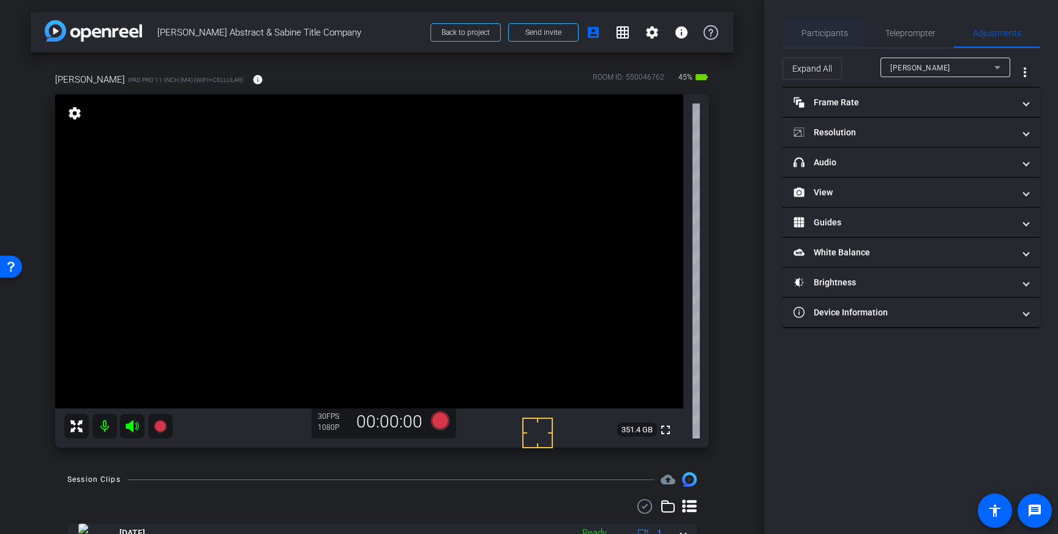
click at [824, 37] on span "Participants" at bounding box center [825, 33] width 47 height 9
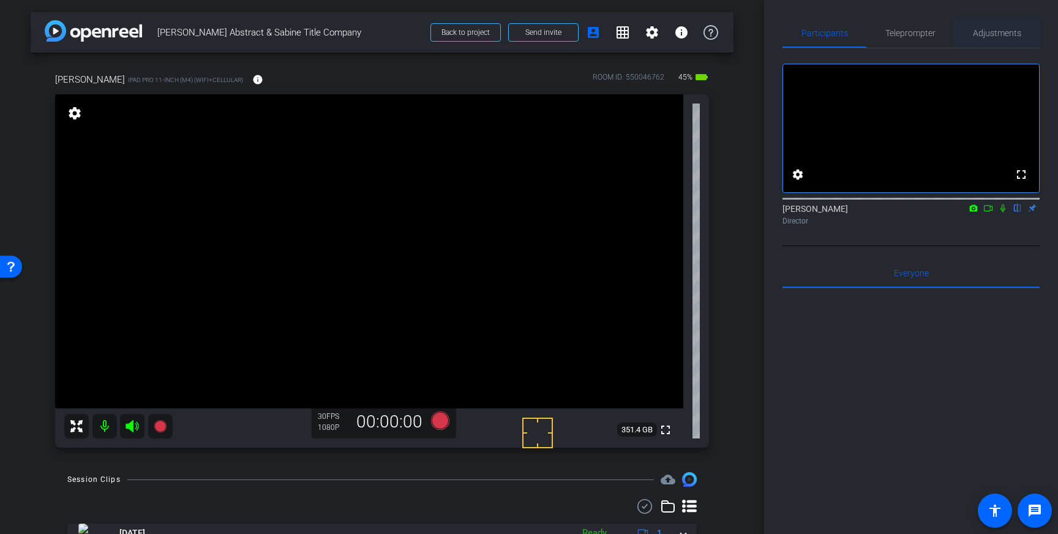
click at [997, 35] on span "Adjustments" at bounding box center [997, 33] width 48 height 9
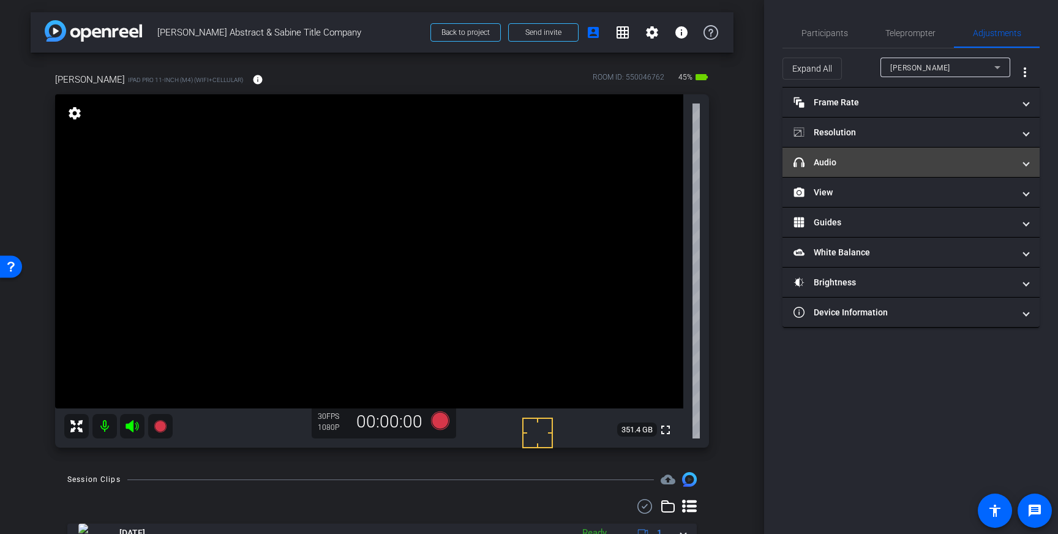
click at [931, 164] on mat-panel-title "headphone icon Audio" at bounding box center [904, 162] width 220 height 13
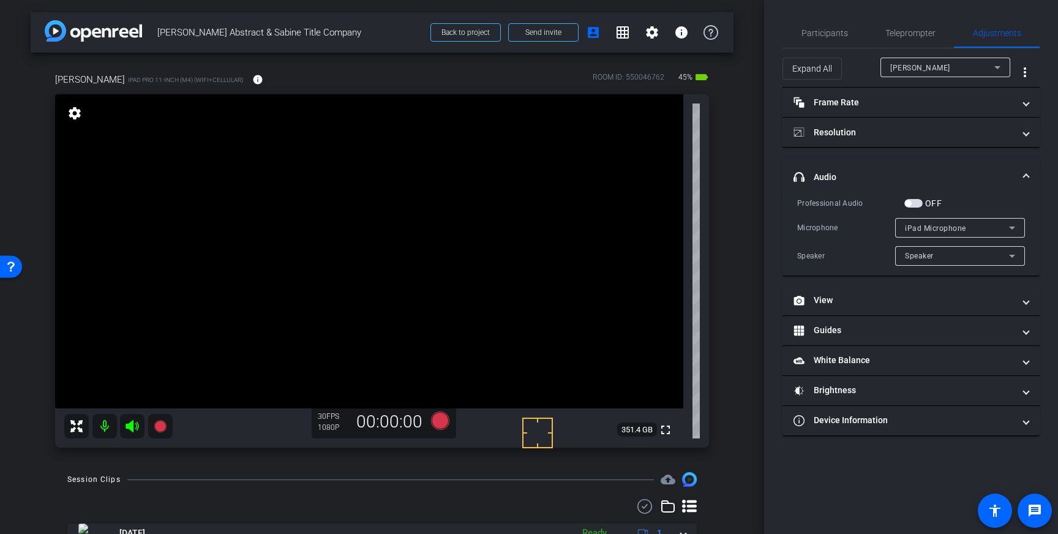
click at [1023, 175] on span "headphone icon Audio" at bounding box center [909, 177] width 230 height 13
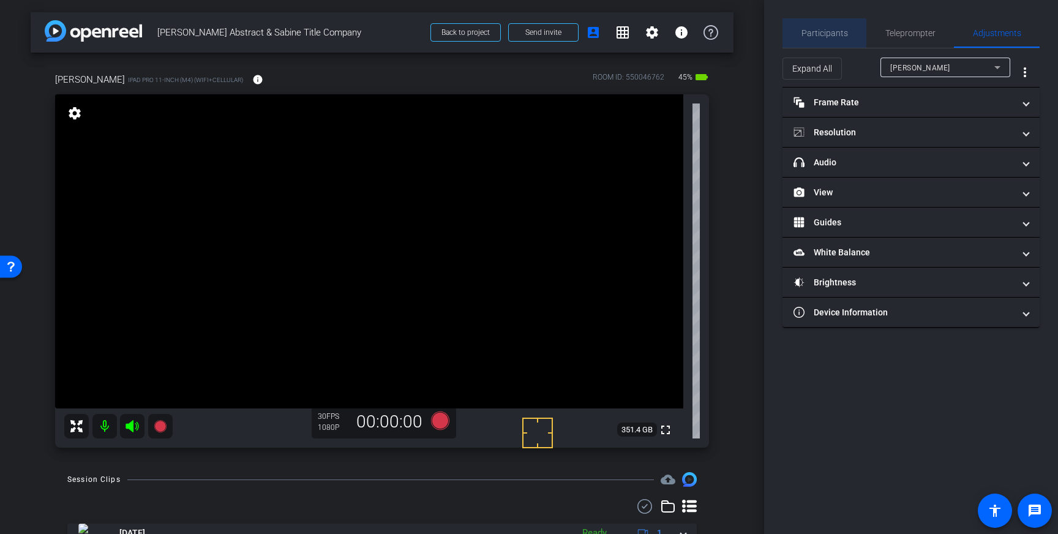
click at [819, 31] on span "Participants" at bounding box center [825, 33] width 47 height 9
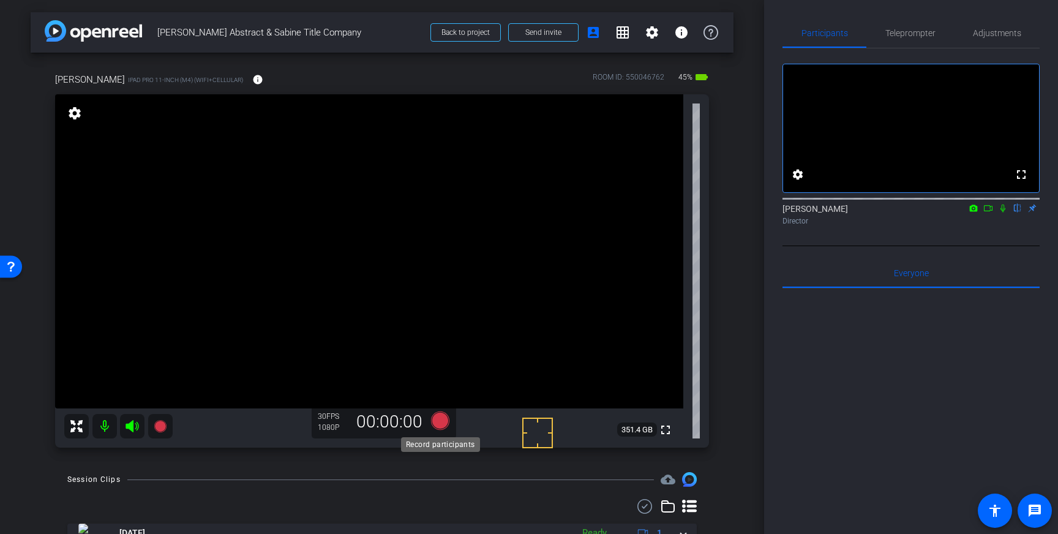
click at [441, 423] on icon at bounding box center [440, 420] width 18 height 18
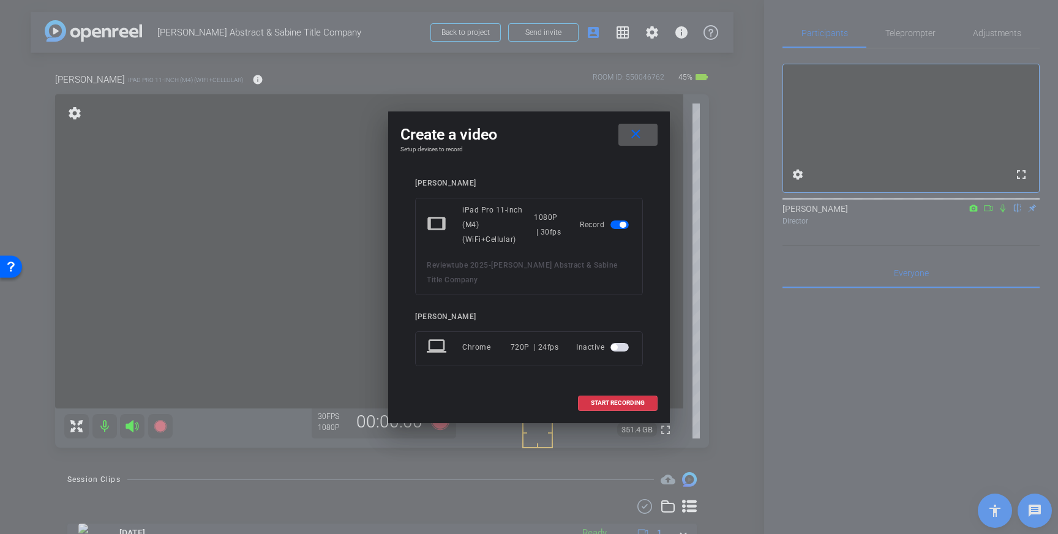
drag, startPoint x: 614, startPoint y: 405, endPoint x: 652, endPoint y: 381, distance: 44.3
click at [614, 405] on span "START RECORDING" at bounding box center [618, 403] width 54 height 6
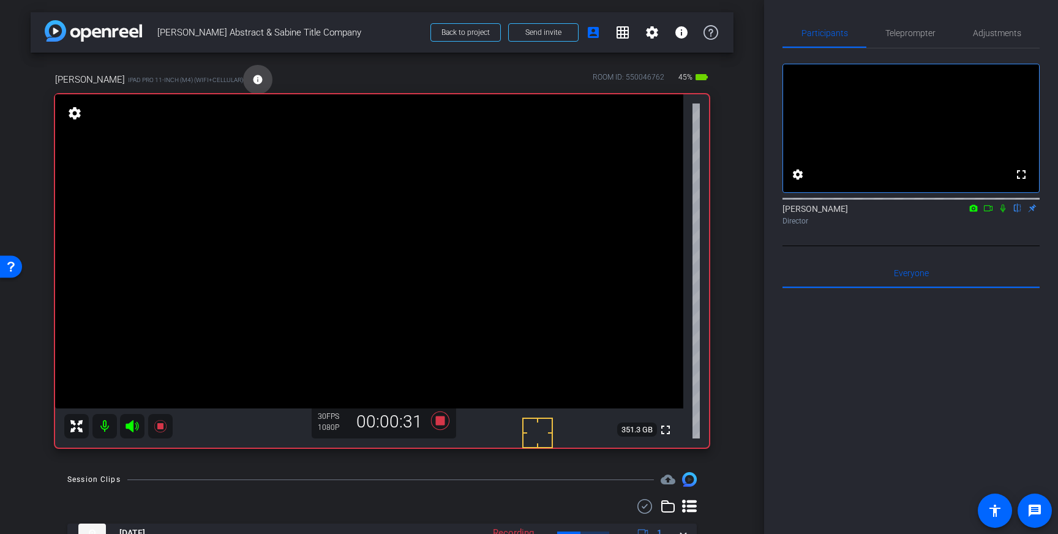
click at [243, 86] on span at bounding box center [257, 79] width 29 height 29
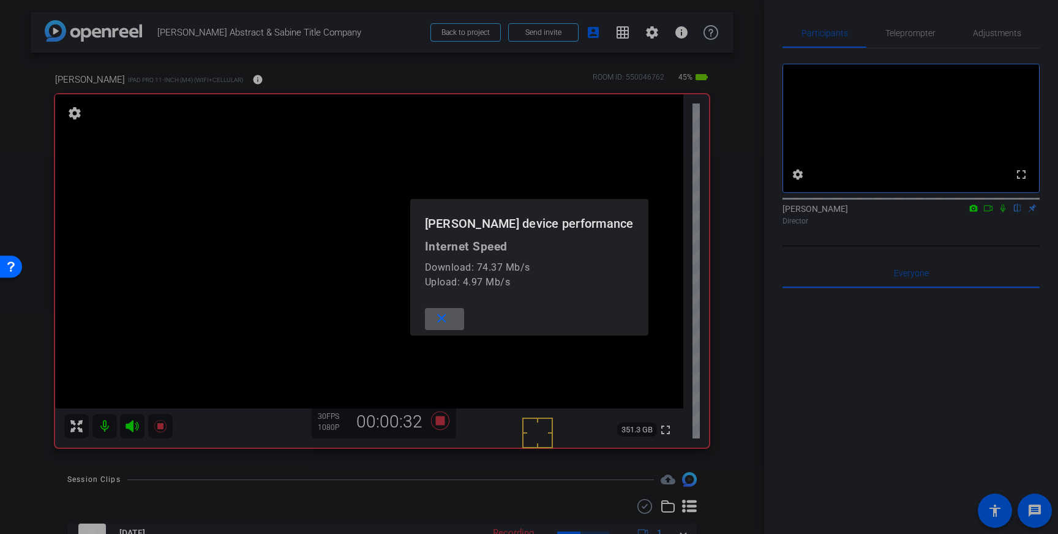
click at [240, 86] on div at bounding box center [529, 267] width 1058 height 534
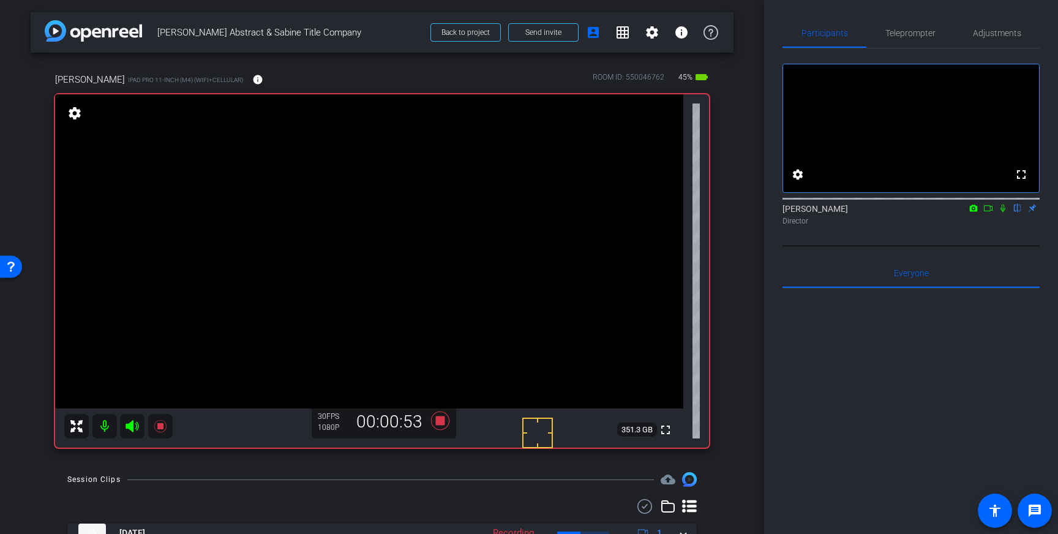
click at [1002, 212] on icon at bounding box center [1003, 208] width 10 height 9
click at [1005, 212] on icon at bounding box center [1003, 208] width 10 height 9
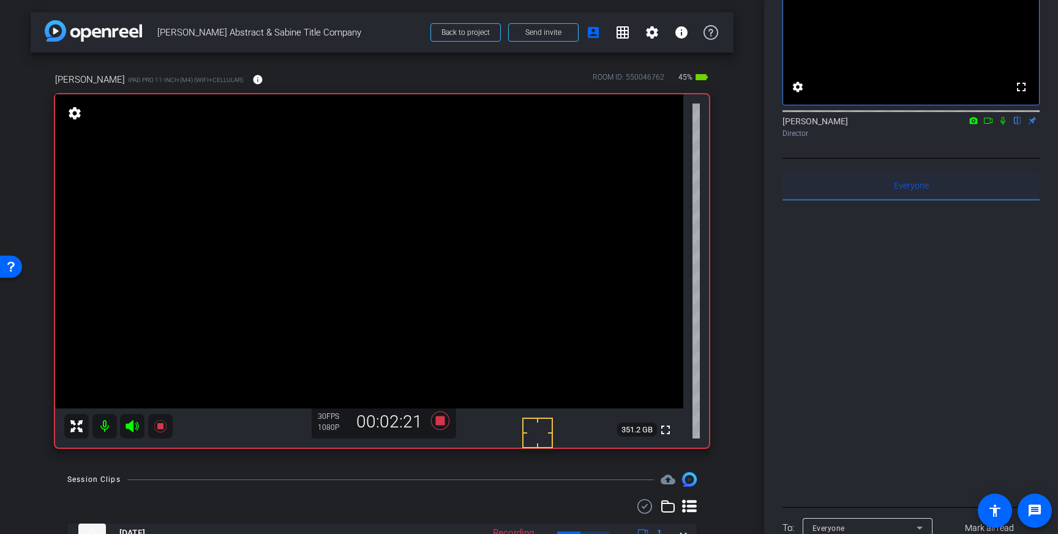
scroll to position [122, 0]
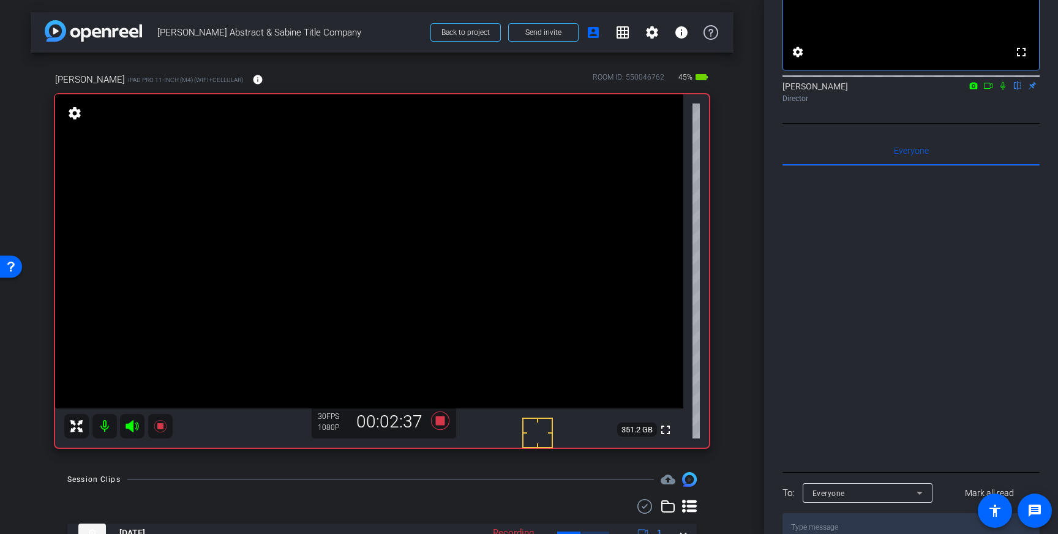
click at [1006, 90] on icon at bounding box center [1003, 85] width 10 height 9
click at [1004, 90] on icon at bounding box center [1003, 86] width 7 height 8
click at [1002, 90] on icon at bounding box center [1003, 85] width 10 height 9
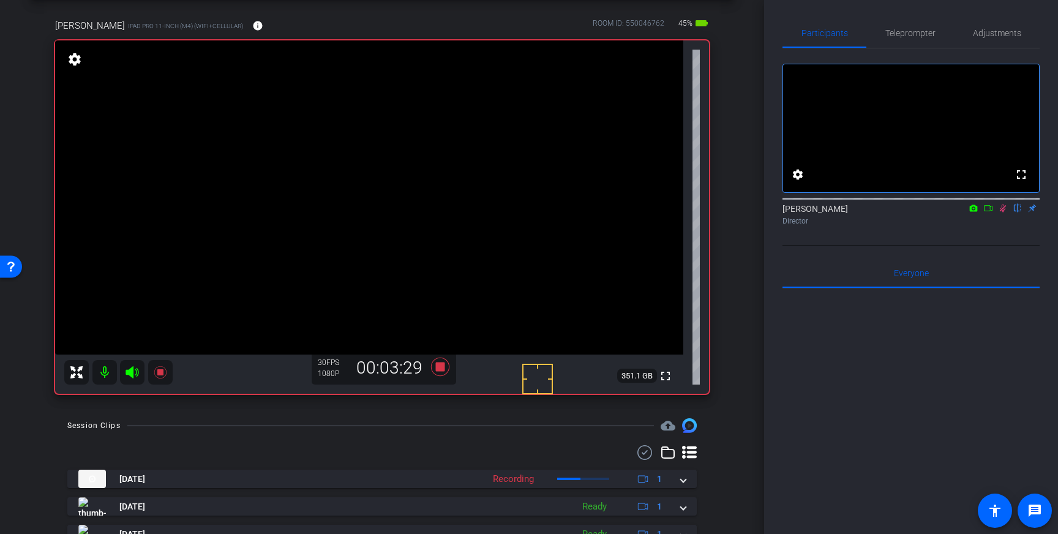
scroll to position [69, 0]
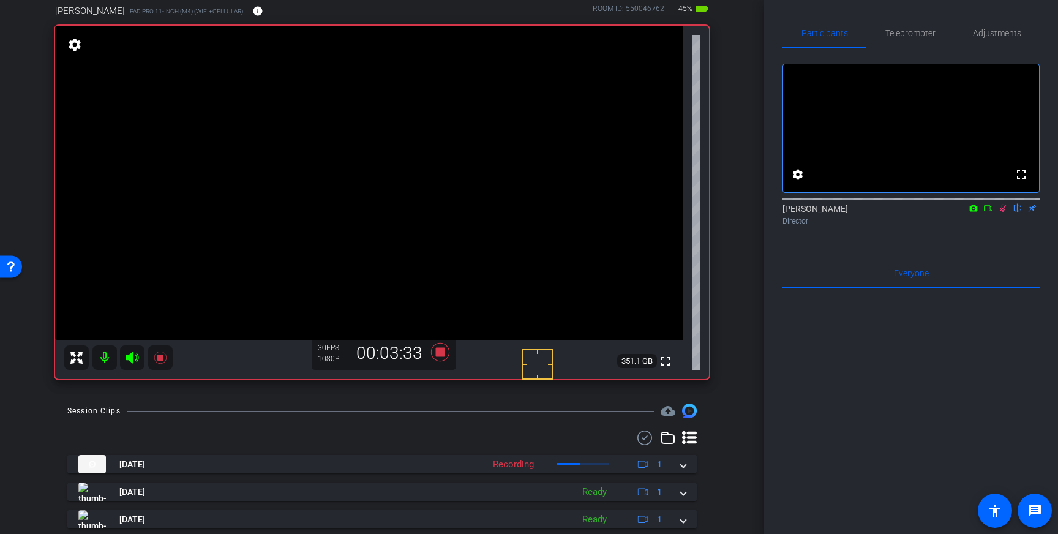
click at [1005, 212] on icon at bounding box center [1003, 208] width 10 height 9
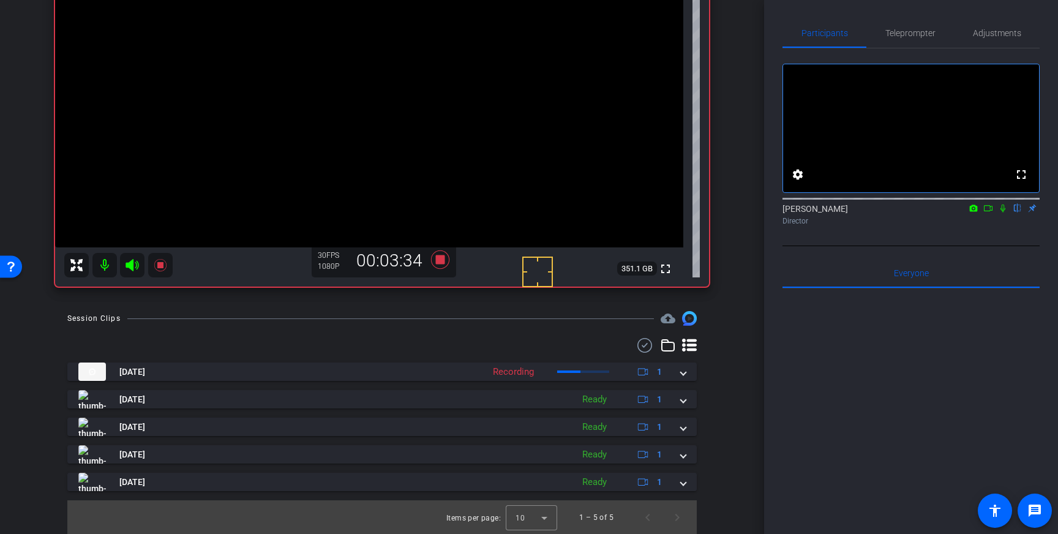
scroll to position [162, 0]
click at [1004, 212] on icon at bounding box center [1003, 209] width 5 height 8
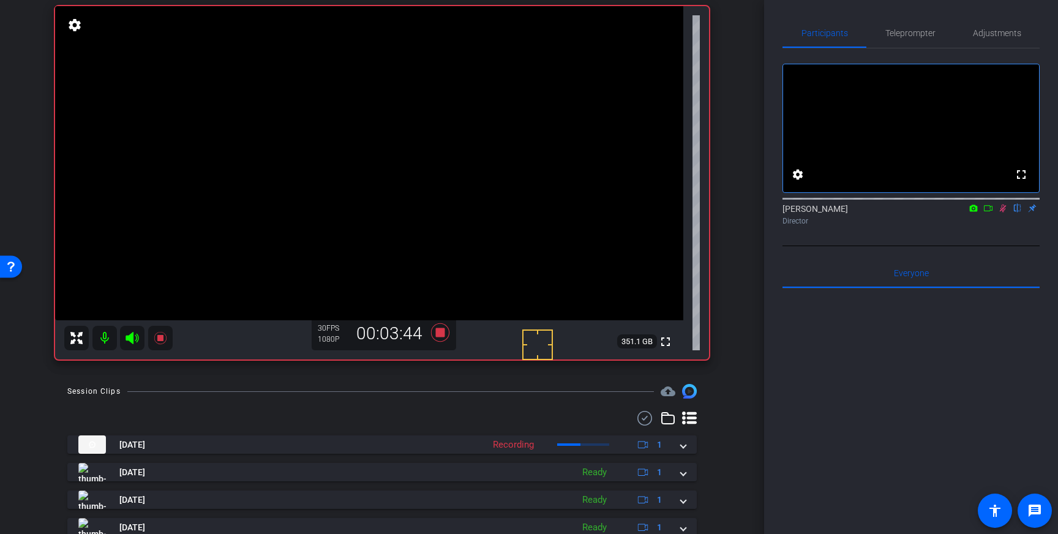
scroll to position [75, 0]
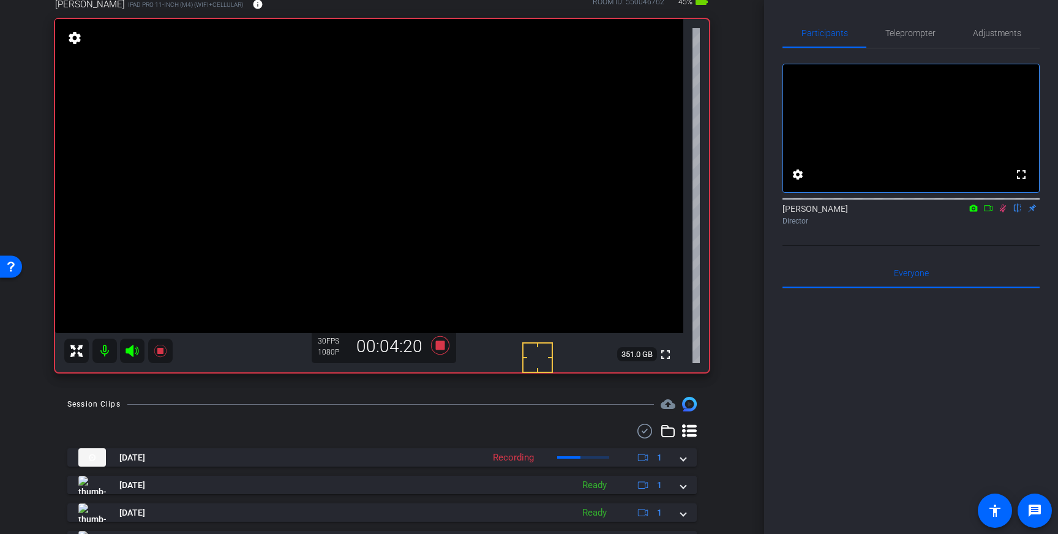
click at [1003, 212] on icon at bounding box center [1003, 208] width 10 height 9
click at [1004, 212] on icon at bounding box center [1003, 208] width 10 height 9
click at [442, 344] on icon at bounding box center [440, 345] width 18 height 18
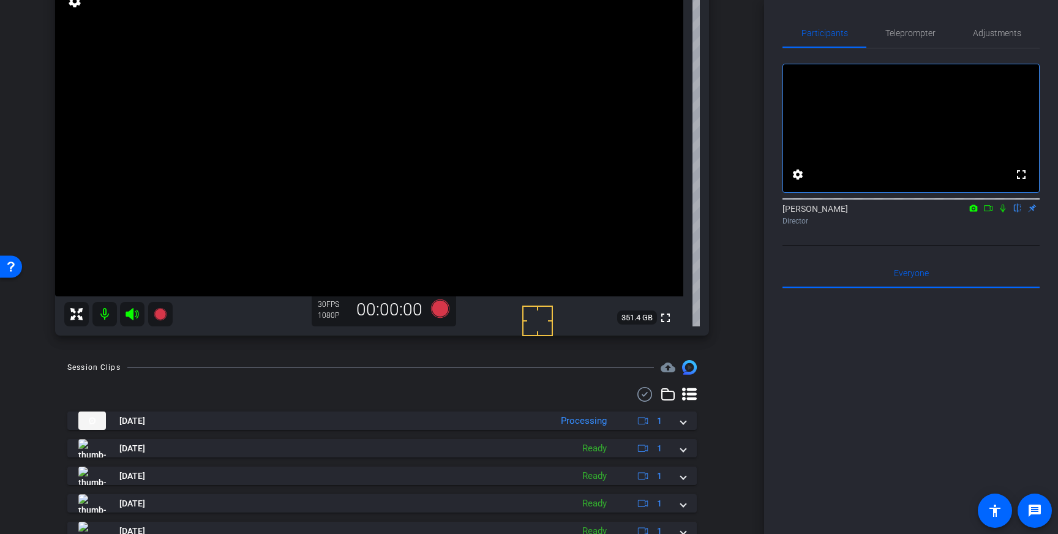
scroll to position [86, 0]
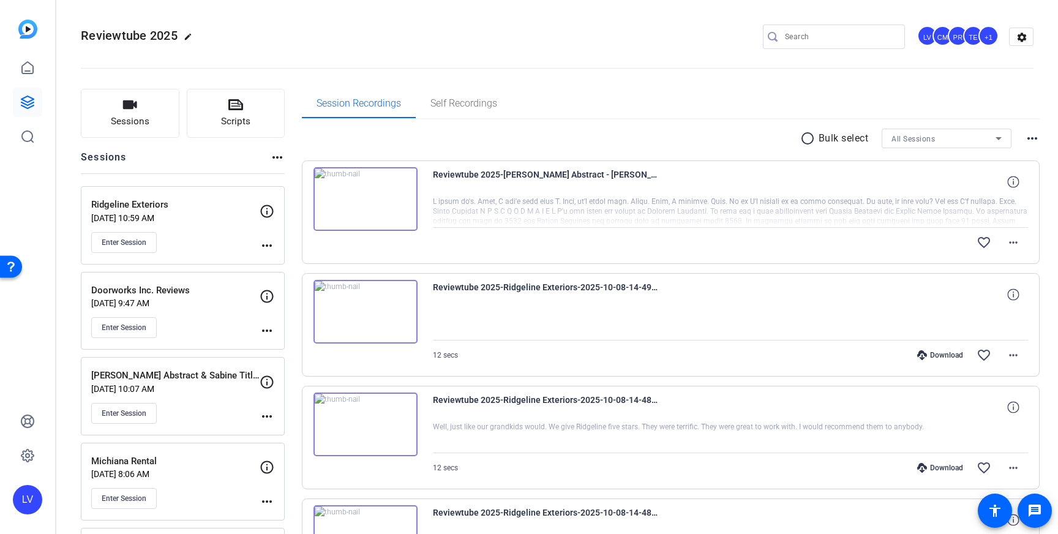
drag, startPoint x: 1010, startPoint y: 222, endPoint x: 1057, endPoint y: 222, distance: 47.8
click at [1017, 222] on div at bounding box center [731, 212] width 596 height 31
click at [391, 208] on img at bounding box center [366, 199] width 104 height 64
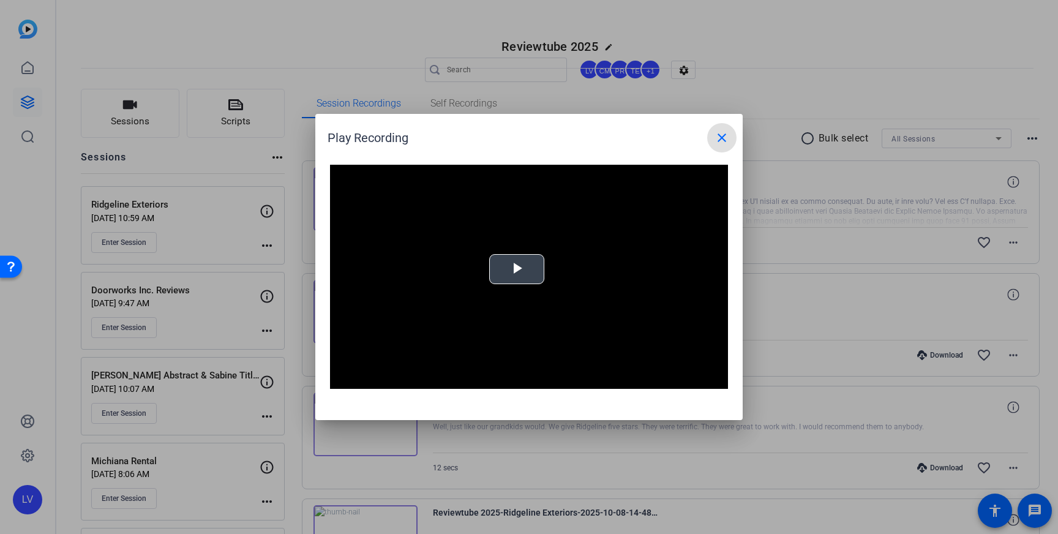
click at [517, 269] on span "Video Player" at bounding box center [517, 269] width 0 height 0
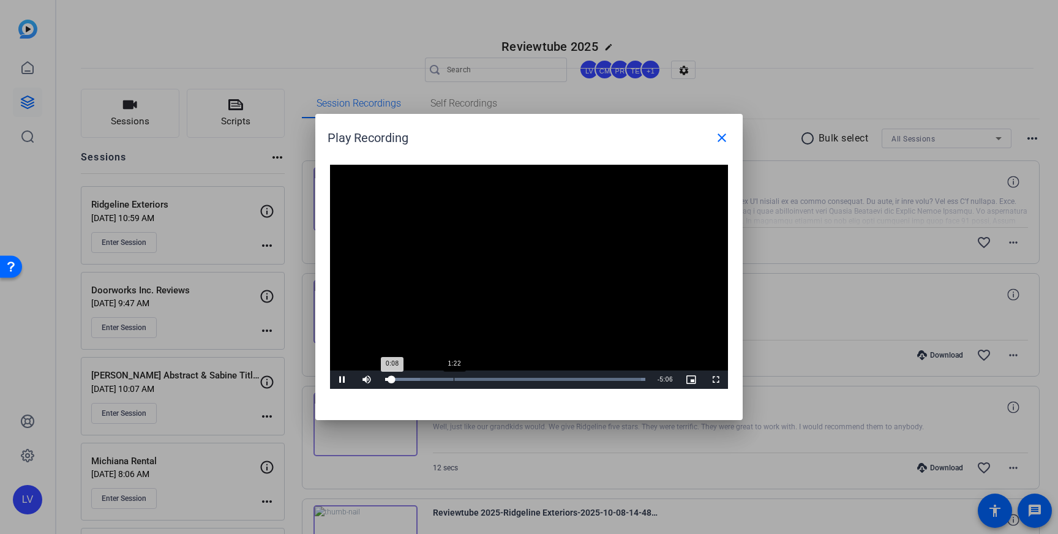
click at [453, 379] on div "Loaded : 100.00% 1:22 0:08" at bounding box center [515, 379] width 260 height 3
click at [457, 378] on div "1:28" at bounding box center [421, 379] width 72 height 3
click at [343, 380] on span "Video Player" at bounding box center [342, 380] width 24 height 0
click at [726, 140] on mat-icon "close" at bounding box center [722, 137] width 15 height 15
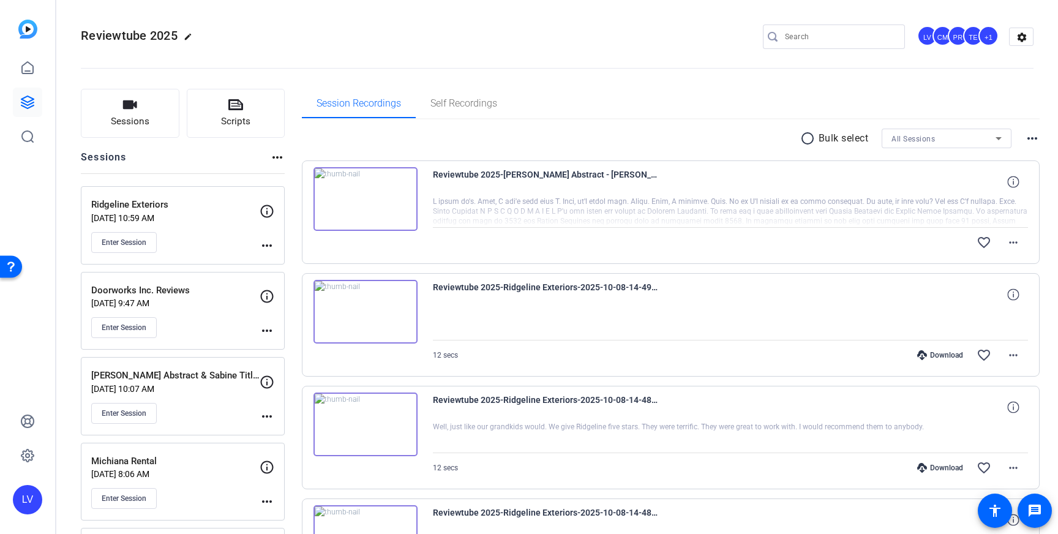
click at [633, 75] on openreel-divider-bar at bounding box center [557, 64] width 953 height 37
